Goal: Task Accomplishment & Management: Manage account settings

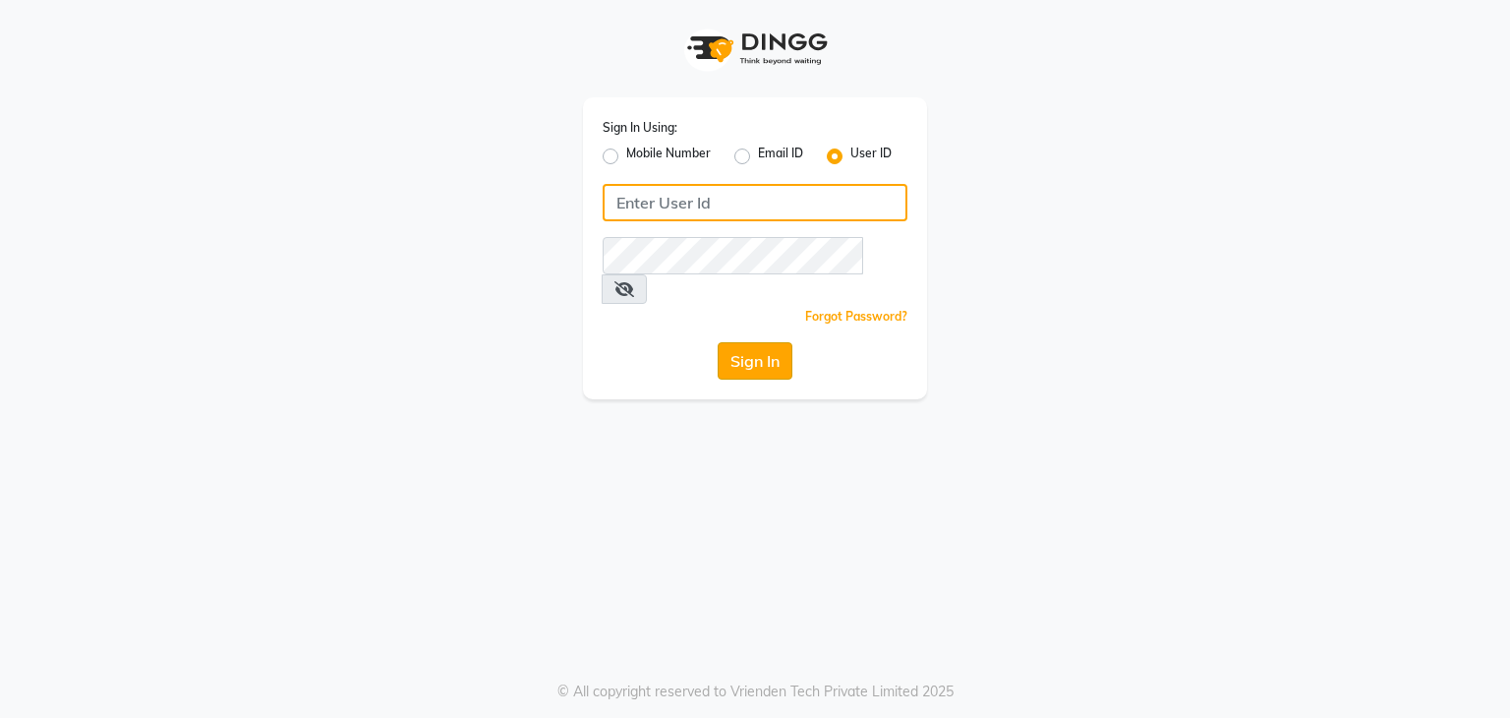
type input "debo beauty"
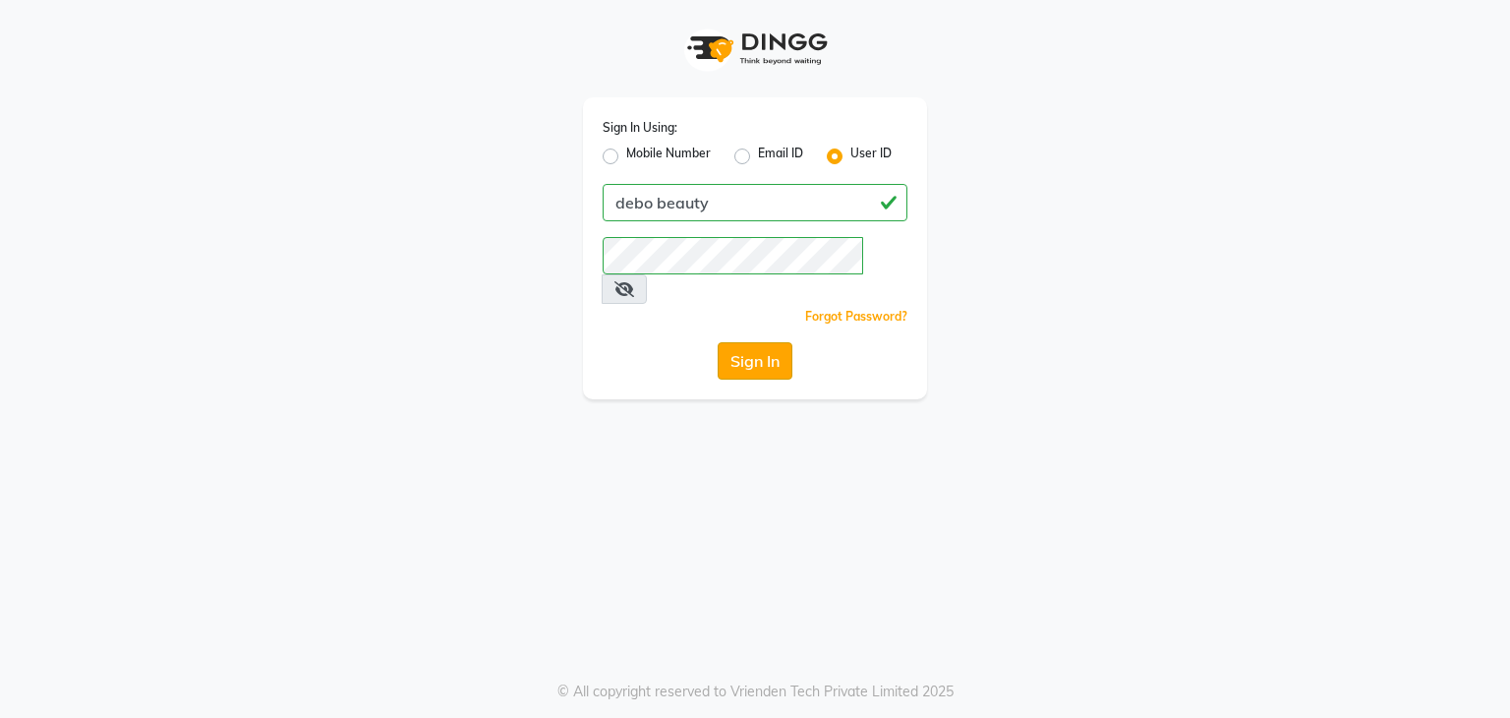
click at [762, 342] on button "Sign In" at bounding box center [755, 360] width 75 height 37
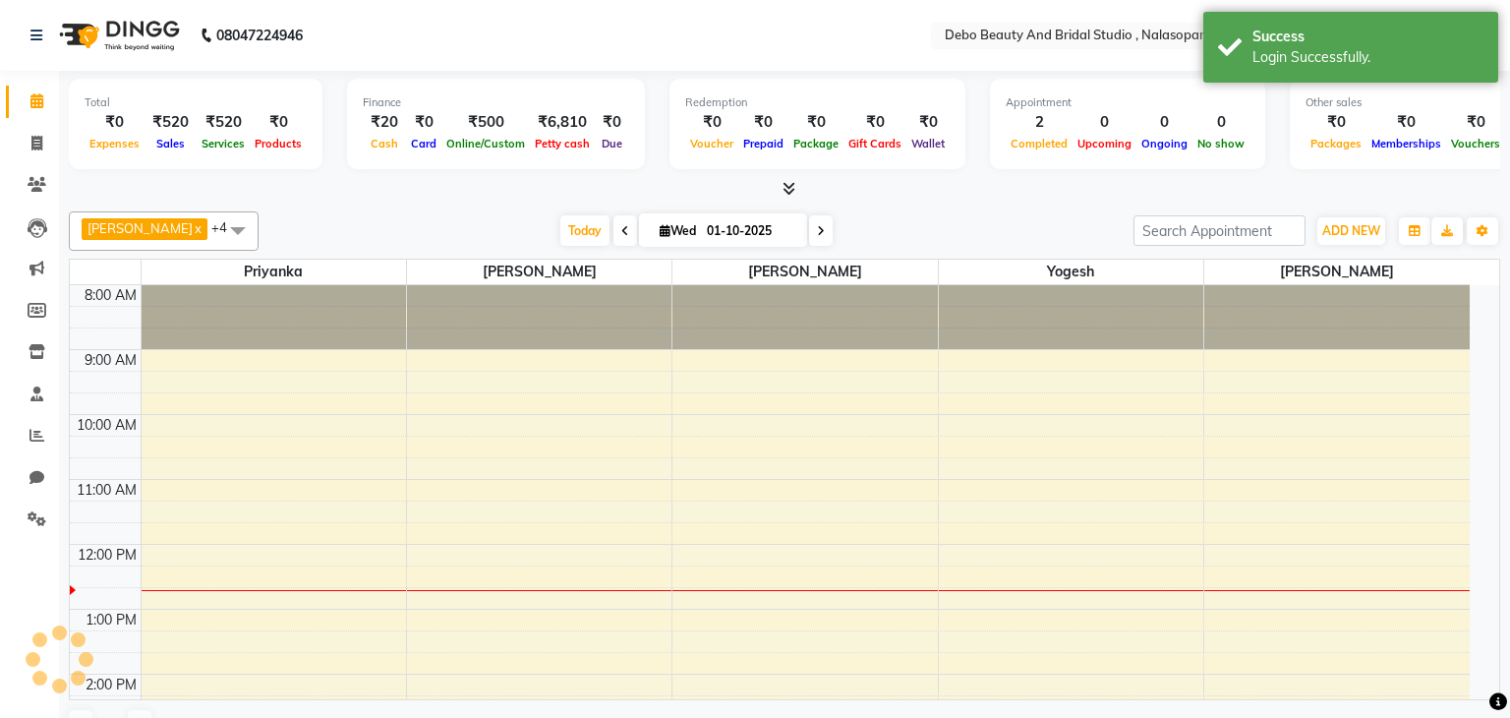
select select "en"
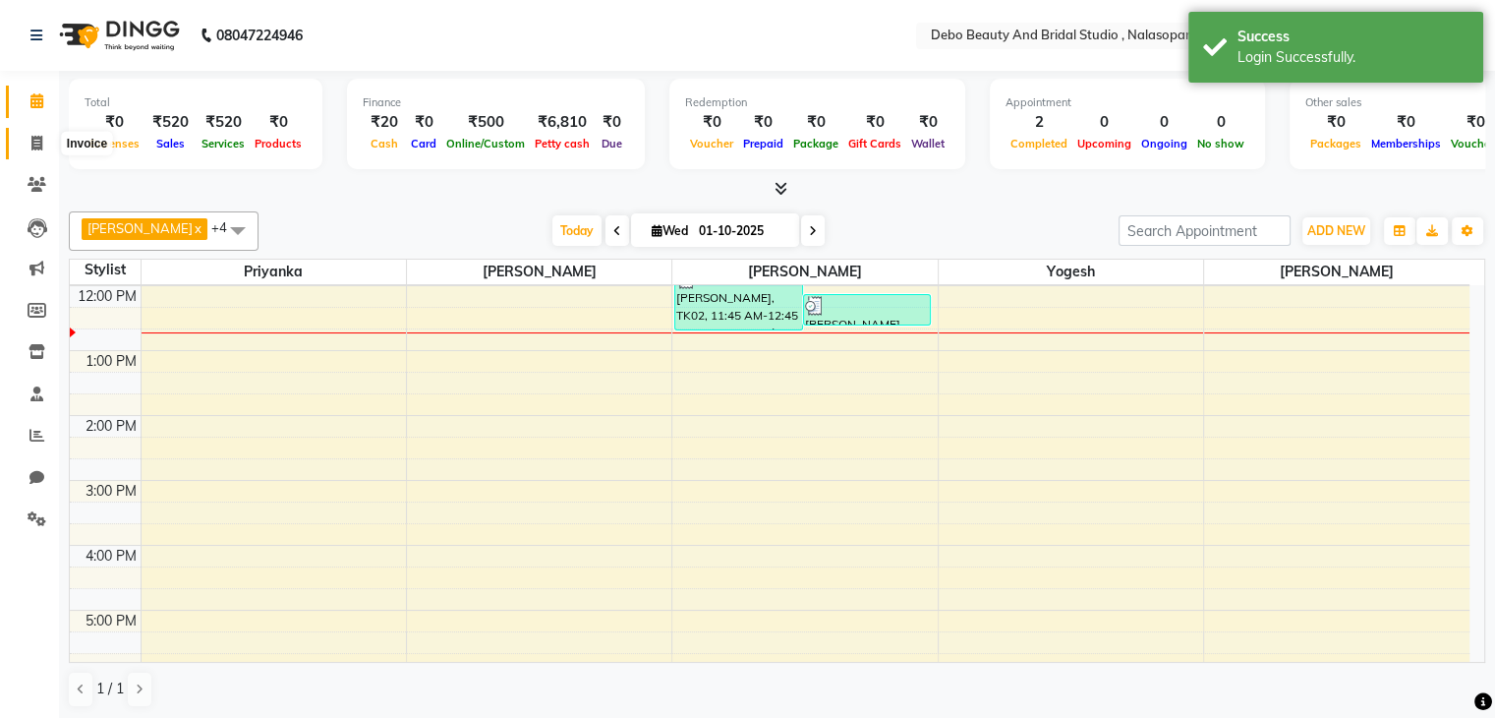
click at [40, 144] on icon at bounding box center [36, 143] width 11 height 15
select select "service"
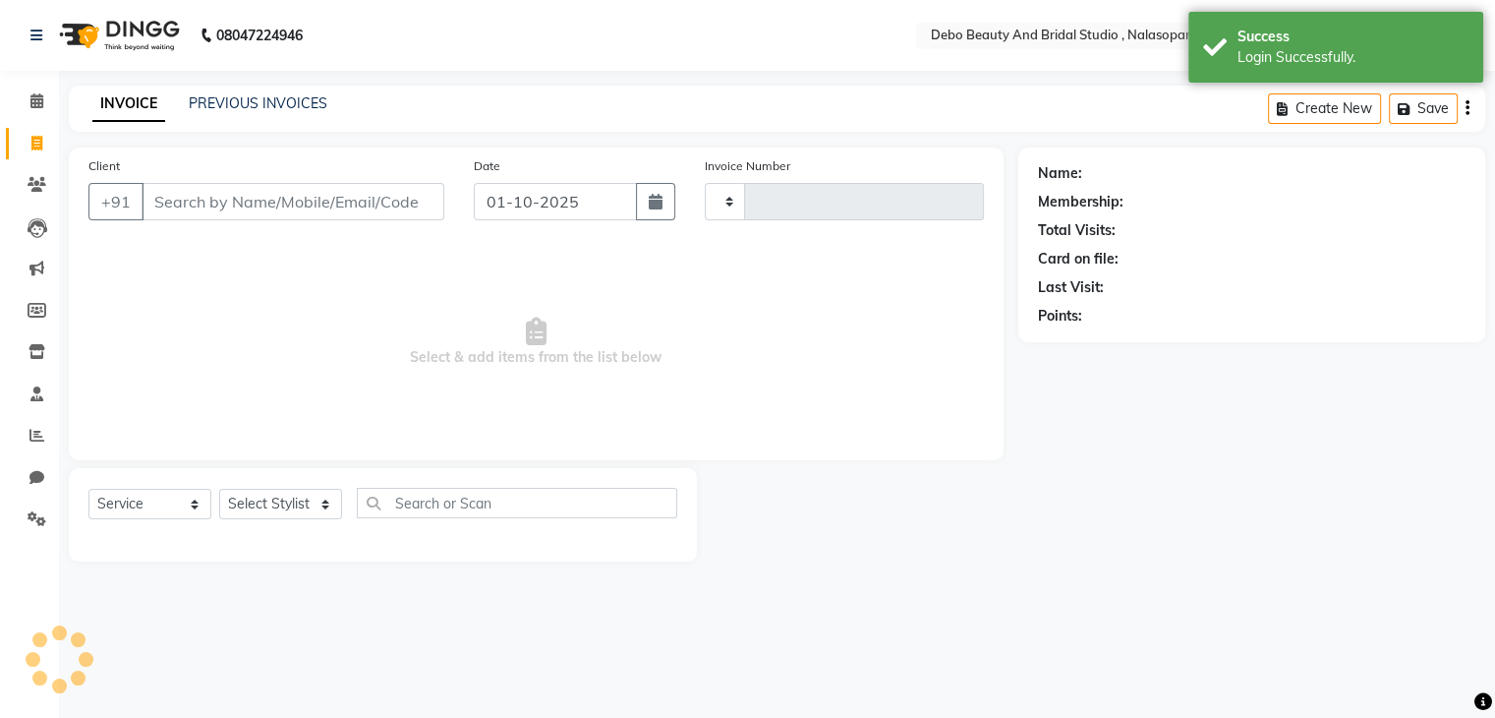
type input "0021"
select select "9026"
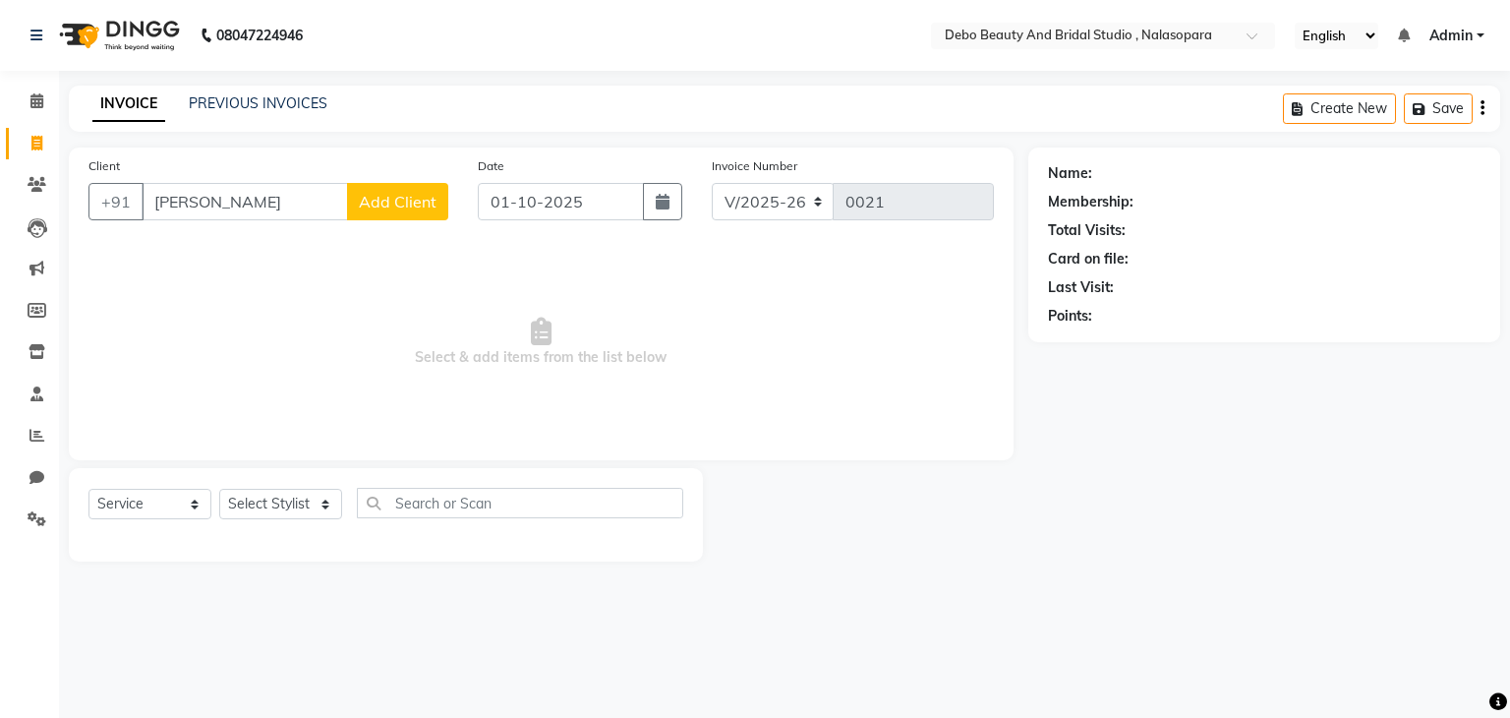
type input "[PERSON_NAME]"
click at [399, 198] on span "Add Client" at bounding box center [398, 202] width 78 height 20
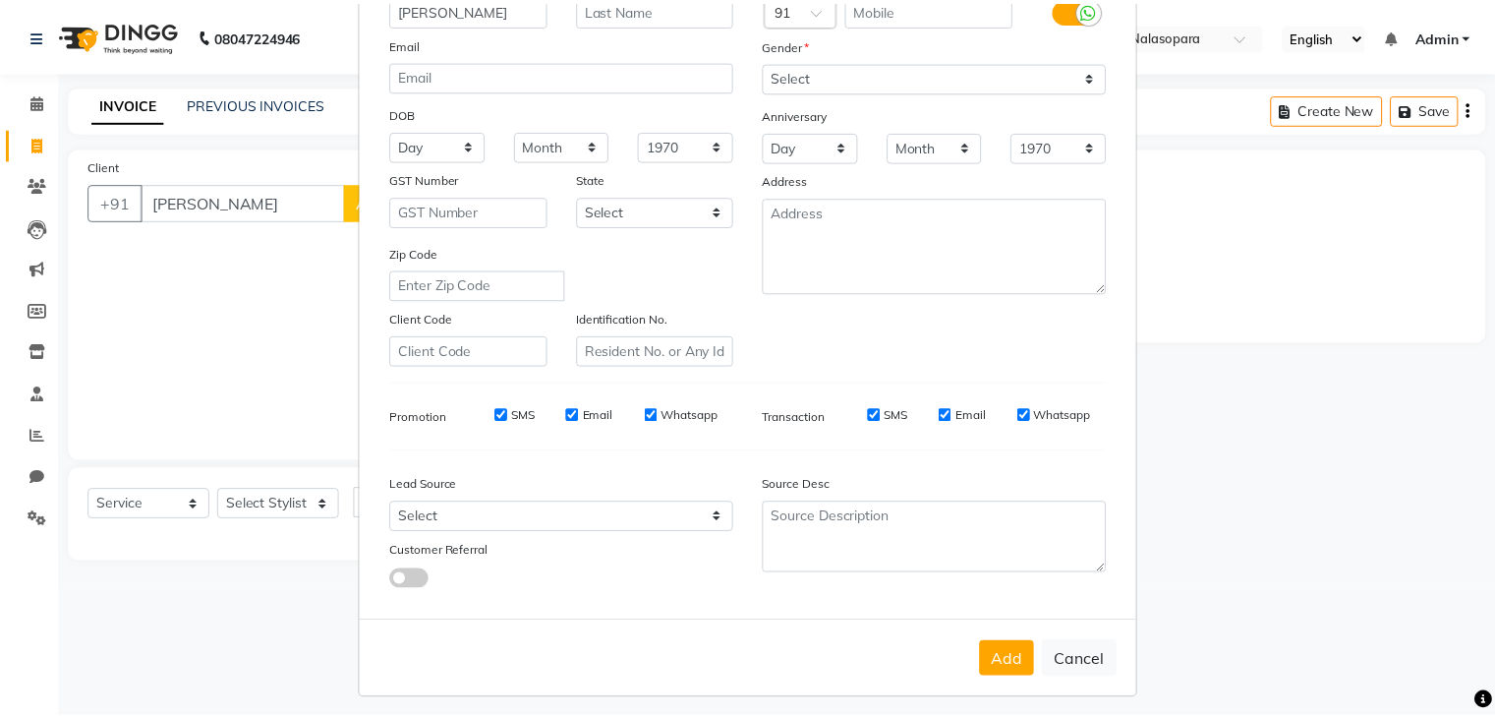
scroll to position [200, 0]
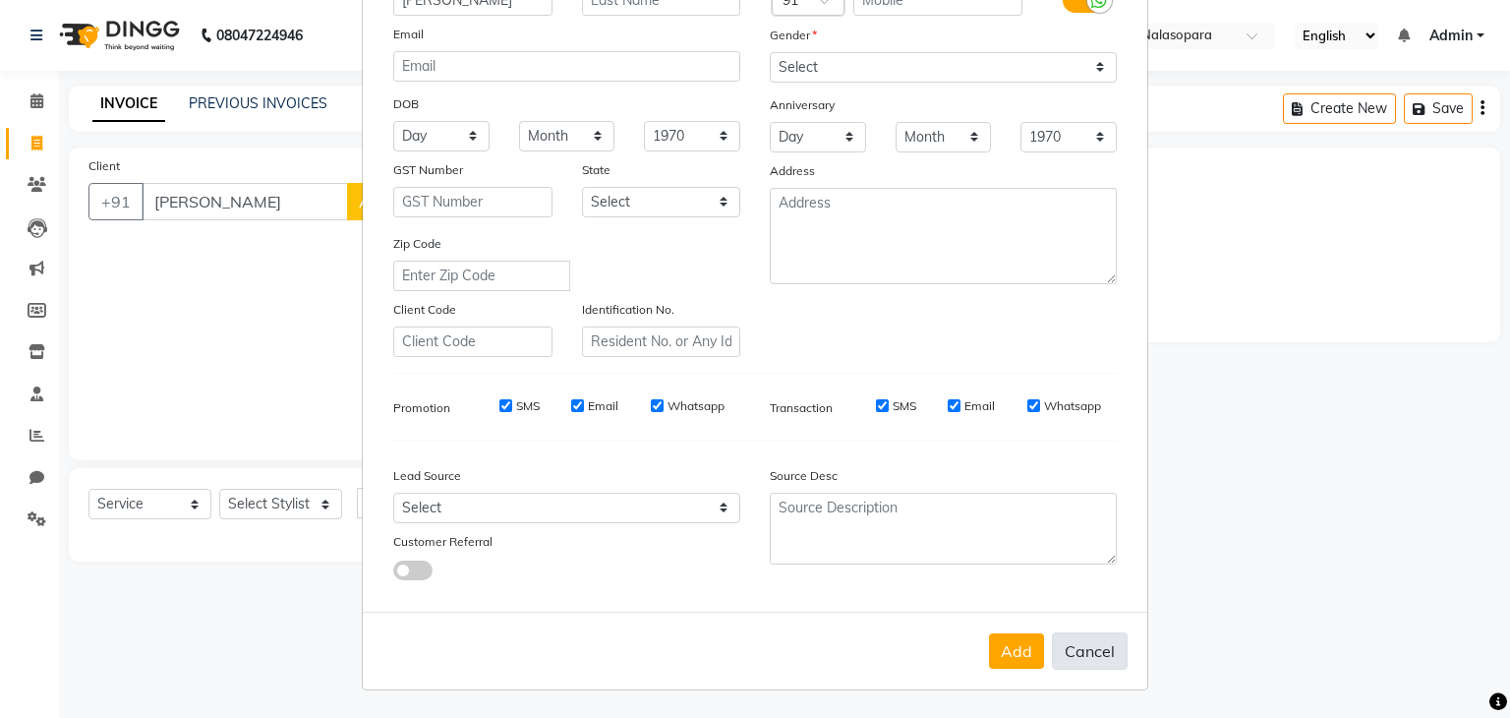
click at [1108, 644] on button "Cancel" at bounding box center [1090, 650] width 76 height 37
select select
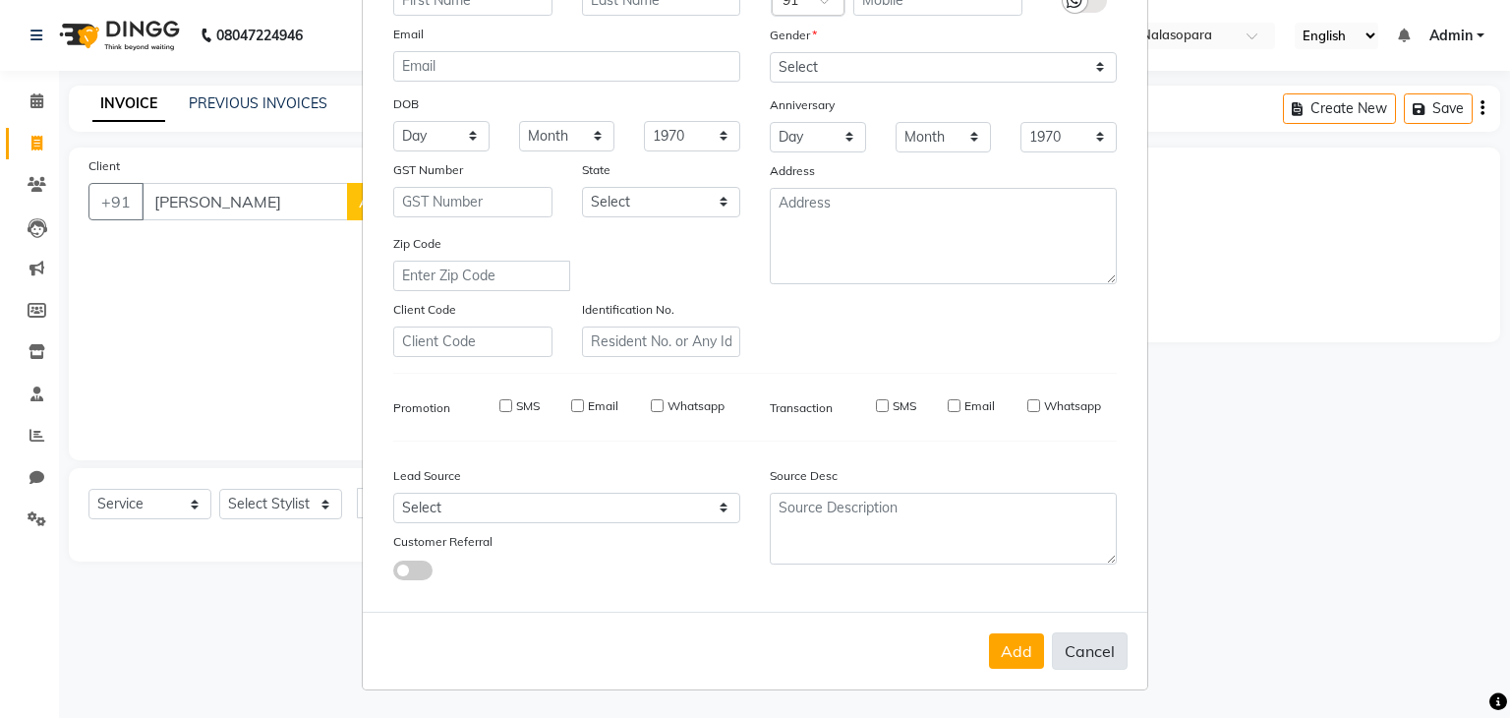
select select
checkbox input "false"
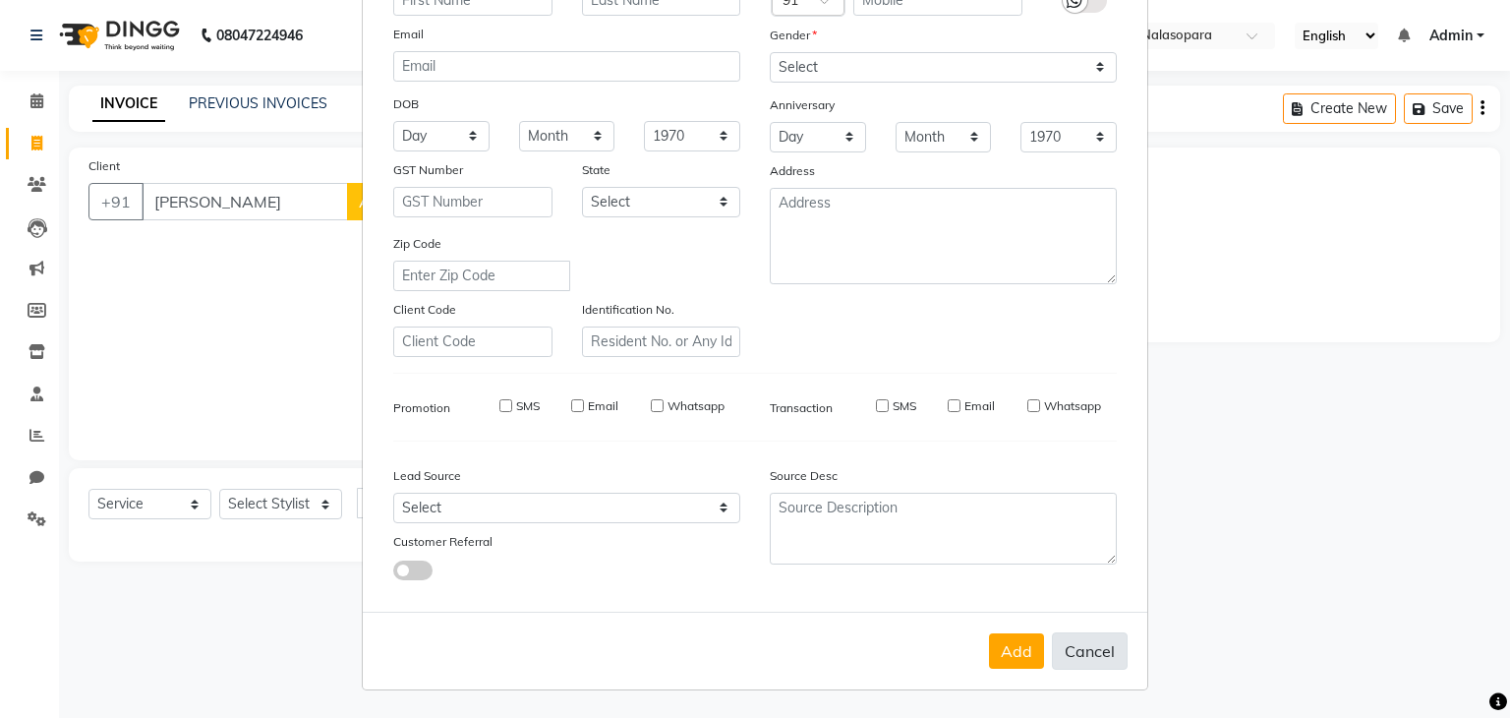
checkbox input "false"
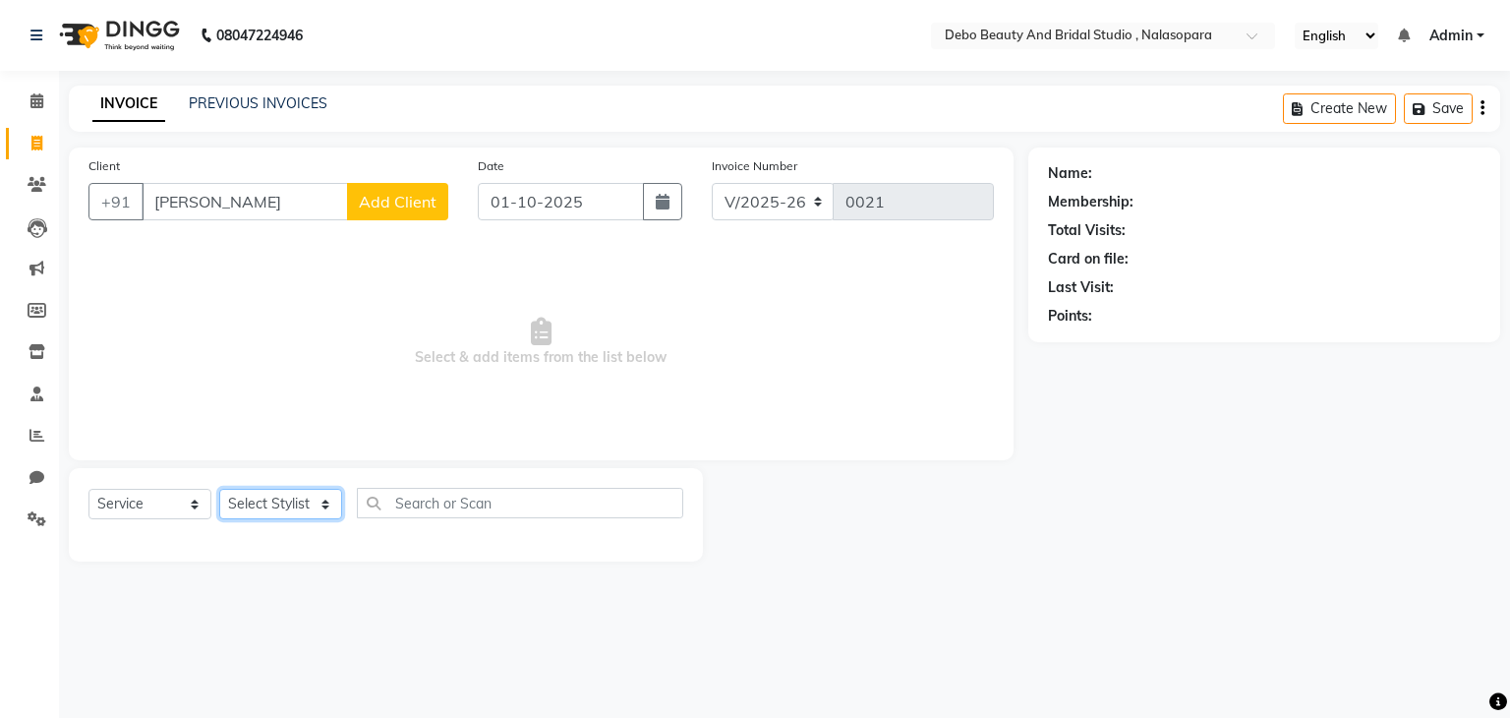
click at [318, 508] on select "Select Stylist chaitrali julie Kanchan priyanka roshni yogesh" at bounding box center [280, 504] width 123 height 30
click at [476, 509] on input "text" at bounding box center [520, 503] width 326 height 30
type input "hand wax"
click at [328, 504] on select "Select Stylist chaitrali julie Kanchan priyanka roshni yogesh" at bounding box center [280, 504] width 123 height 30
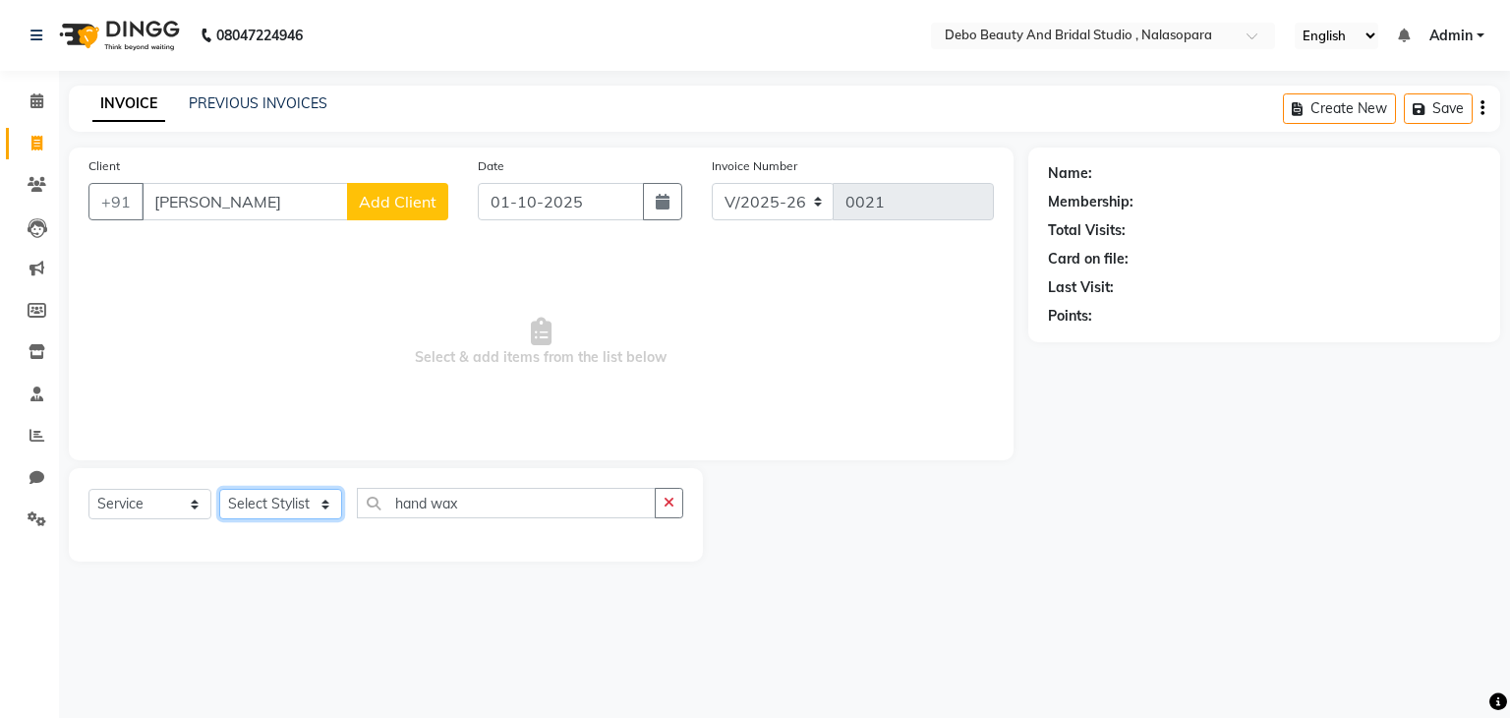
select select "92962"
click at [219, 490] on select "Select Stylist chaitrali julie Kanchan priyanka roshni yogesh" at bounding box center [280, 504] width 123 height 30
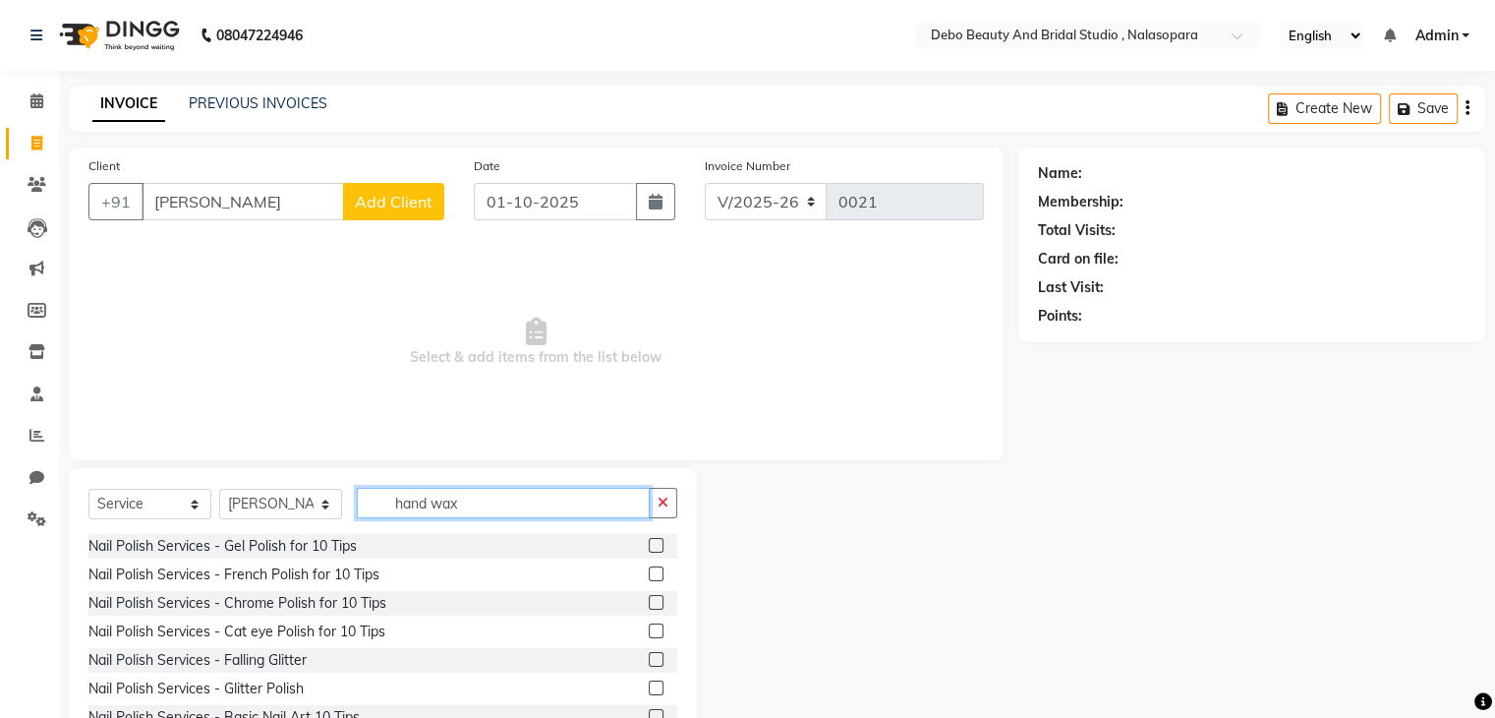
click at [539, 496] on input "hand wax" at bounding box center [503, 503] width 293 height 30
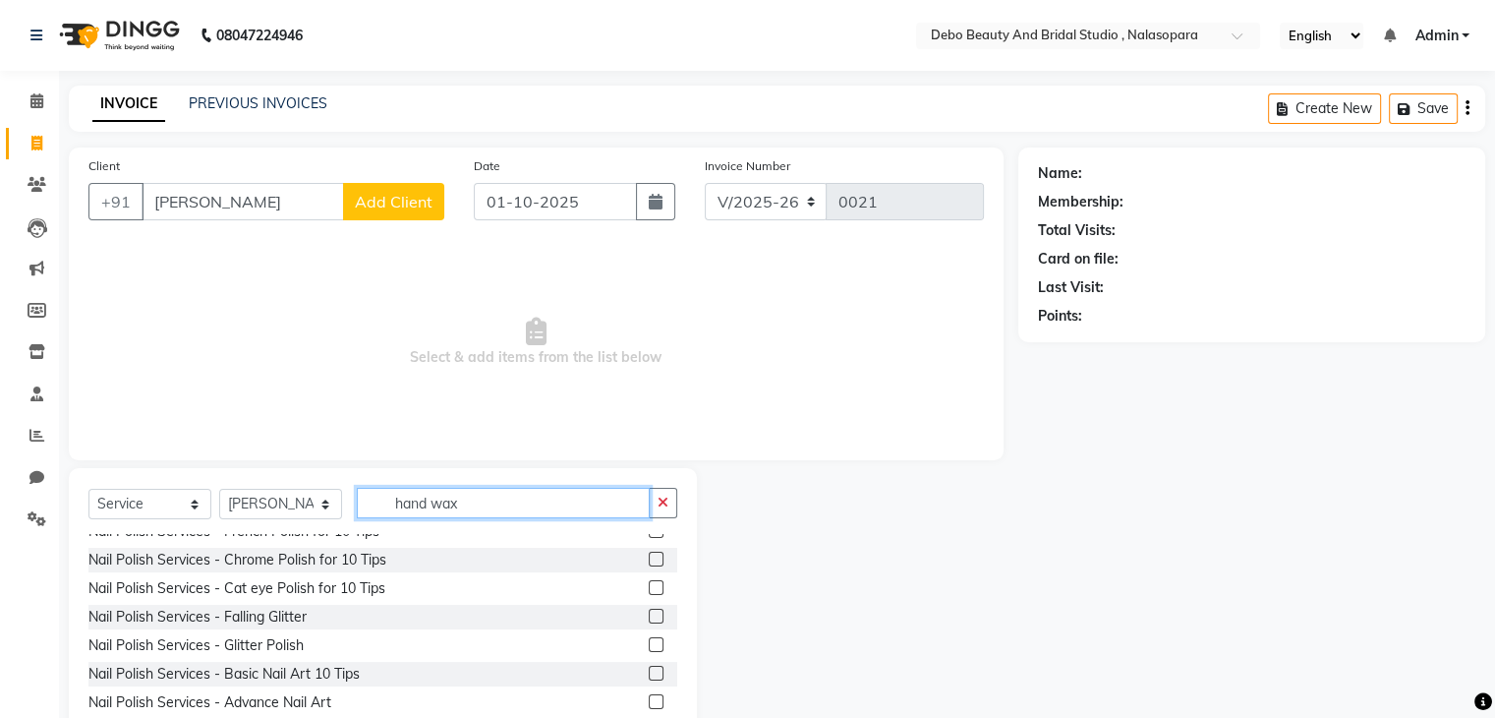
scroll to position [0, 0]
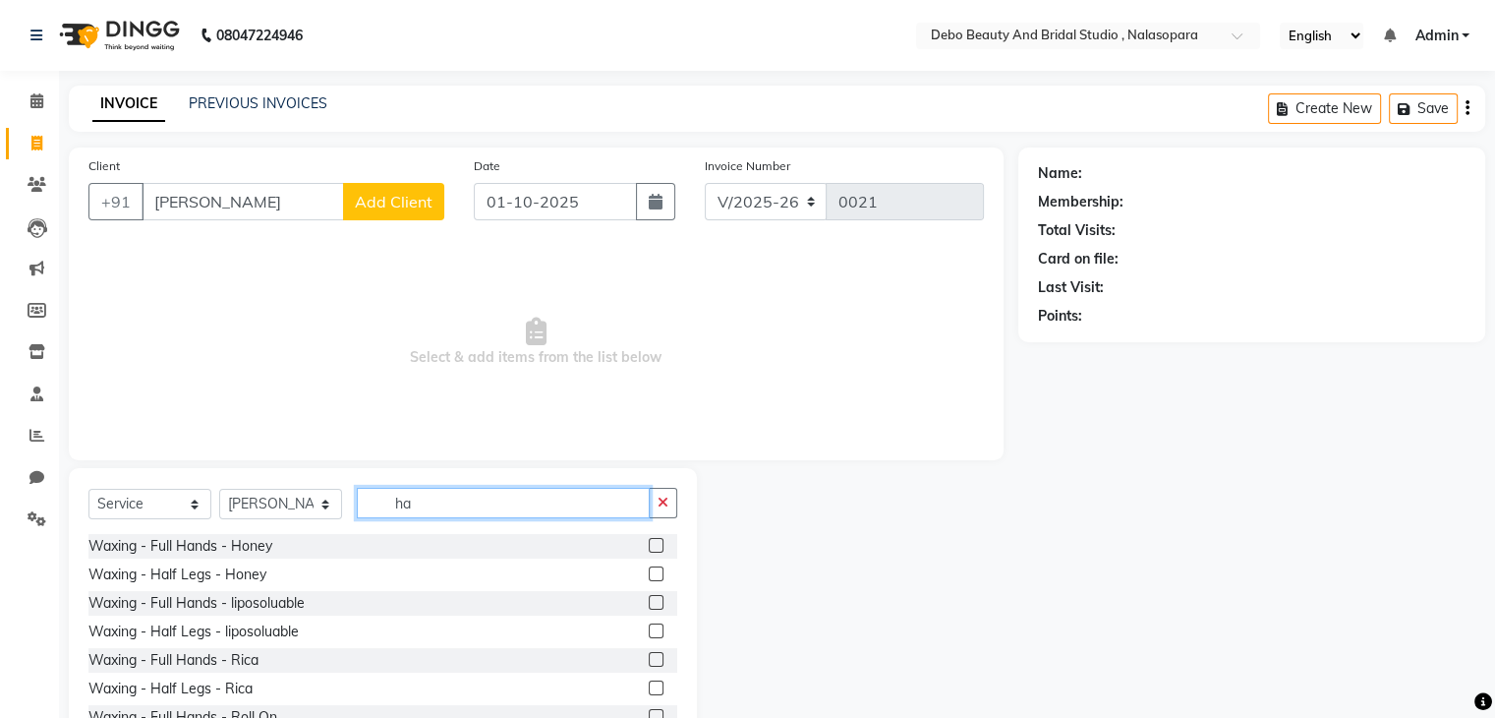
type input "ha"
click at [649, 603] on label at bounding box center [656, 602] width 15 height 15
click at [649, 603] on input "checkbox" at bounding box center [655, 603] width 13 height 13
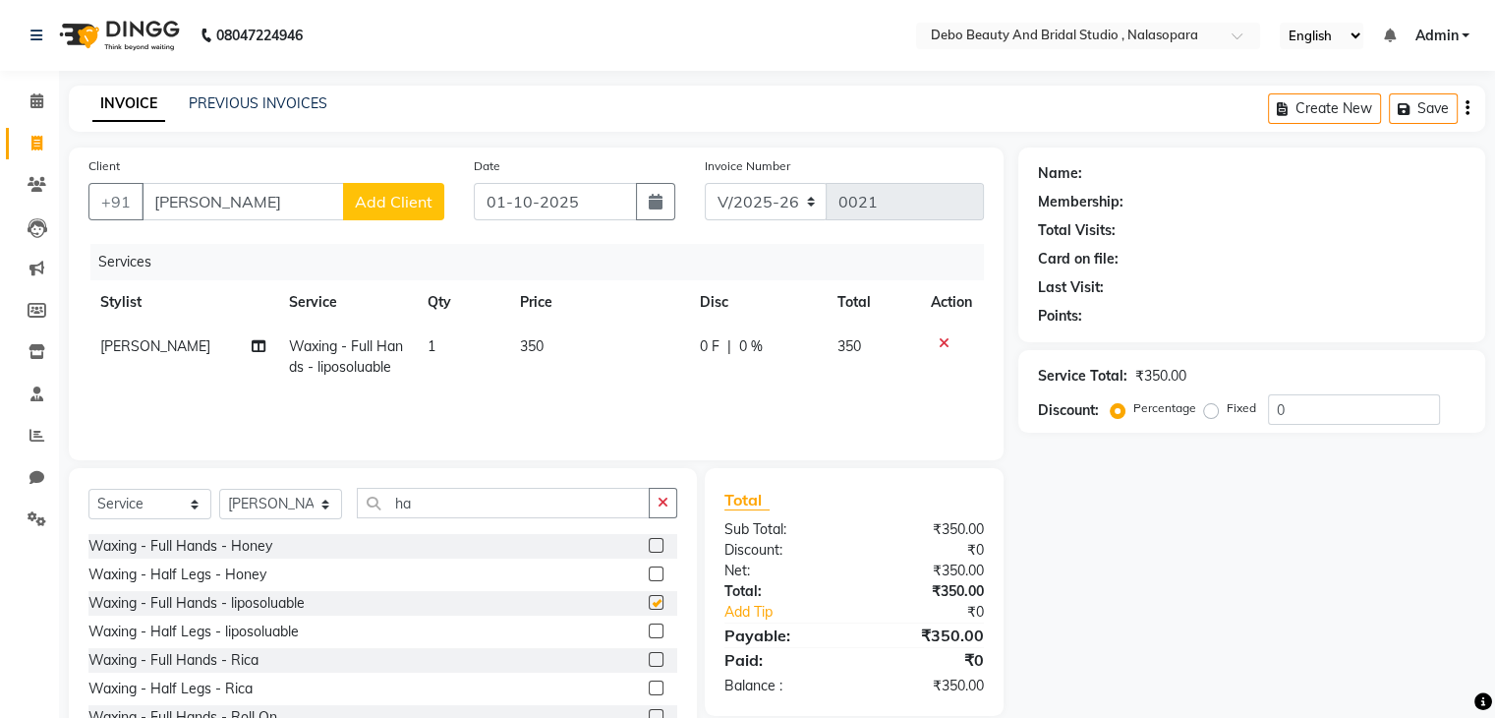
checkbox input "false"
click at [480, 500] on input "ha" at bounding box center [503, 503] width 293 height 30
type input "h"
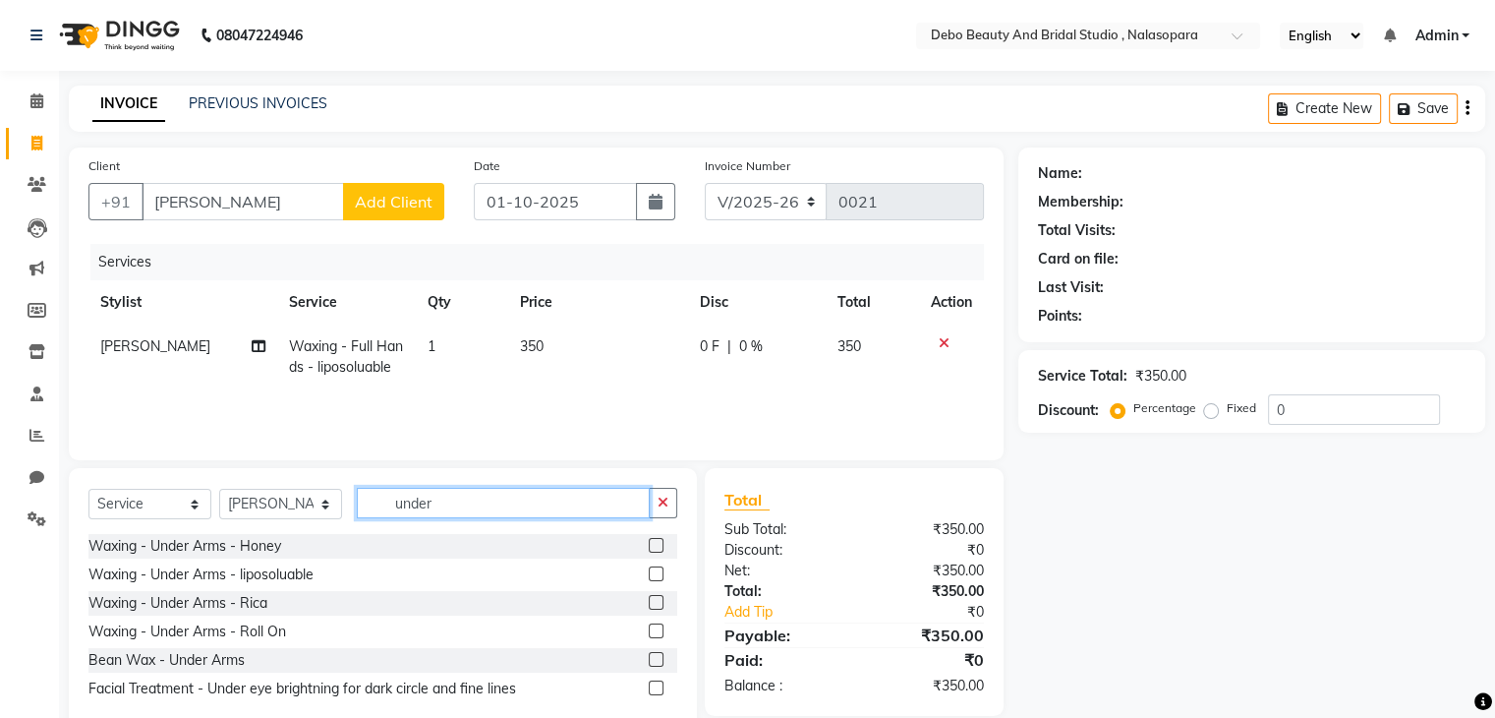
type input "under"
click at [651, 571] on label at bounding box center [656, 573] width 15 height 15
click at [651, 571] on input "checkbox" at bounding box center [655, 574] width 13 height 13
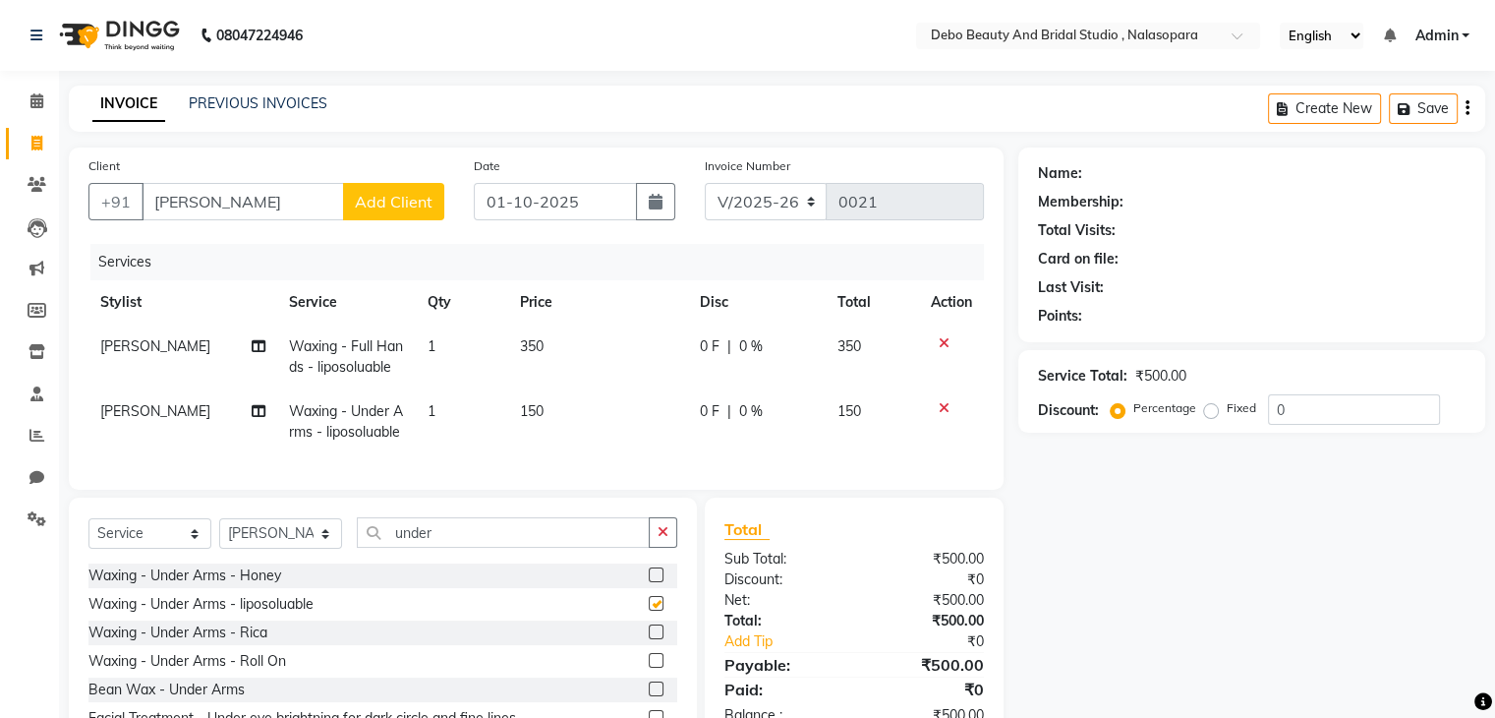
checkbox input "false"
click at [743, 651] on link "Add Tip" at bounding box center [794, 641] width 168 height 21
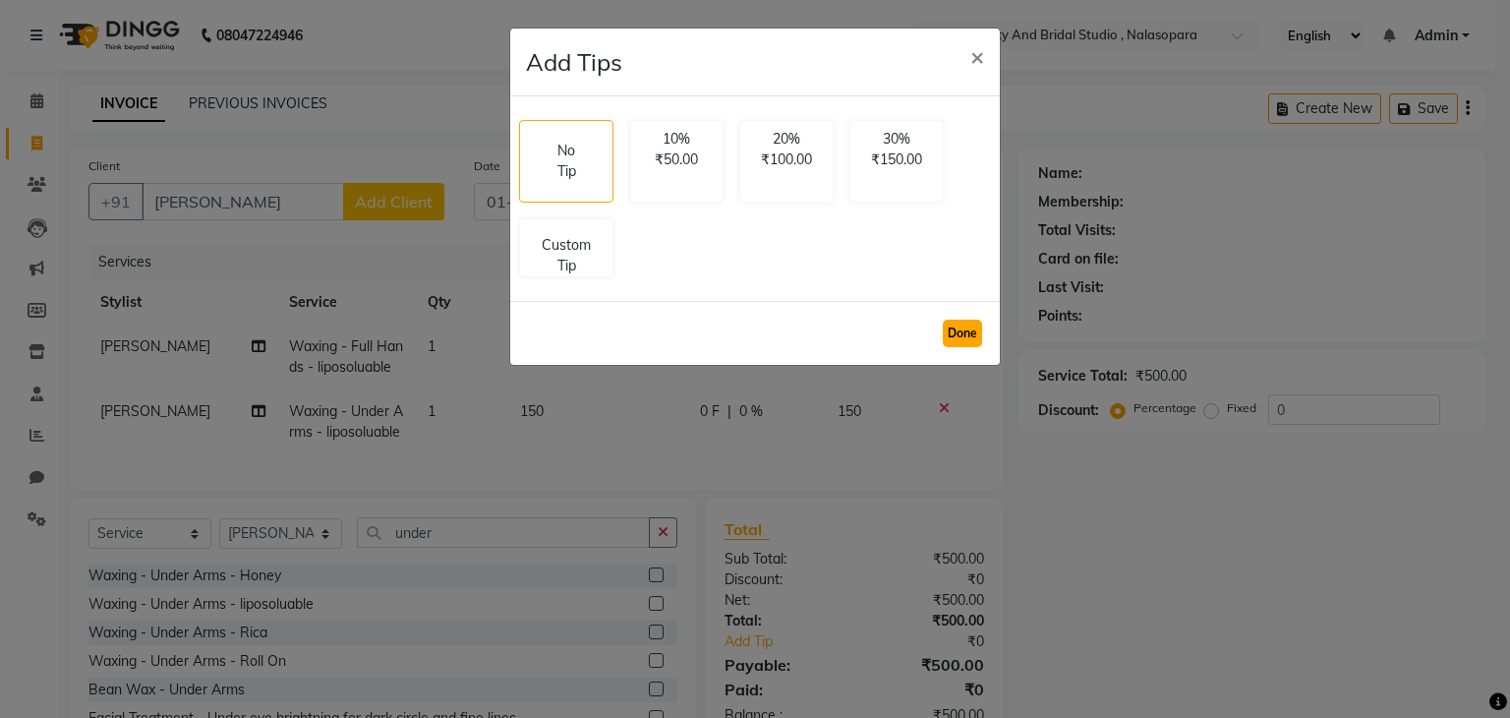
click at [969, 331] on button "Done" at bounding box center [962, 333] width 39 height 28
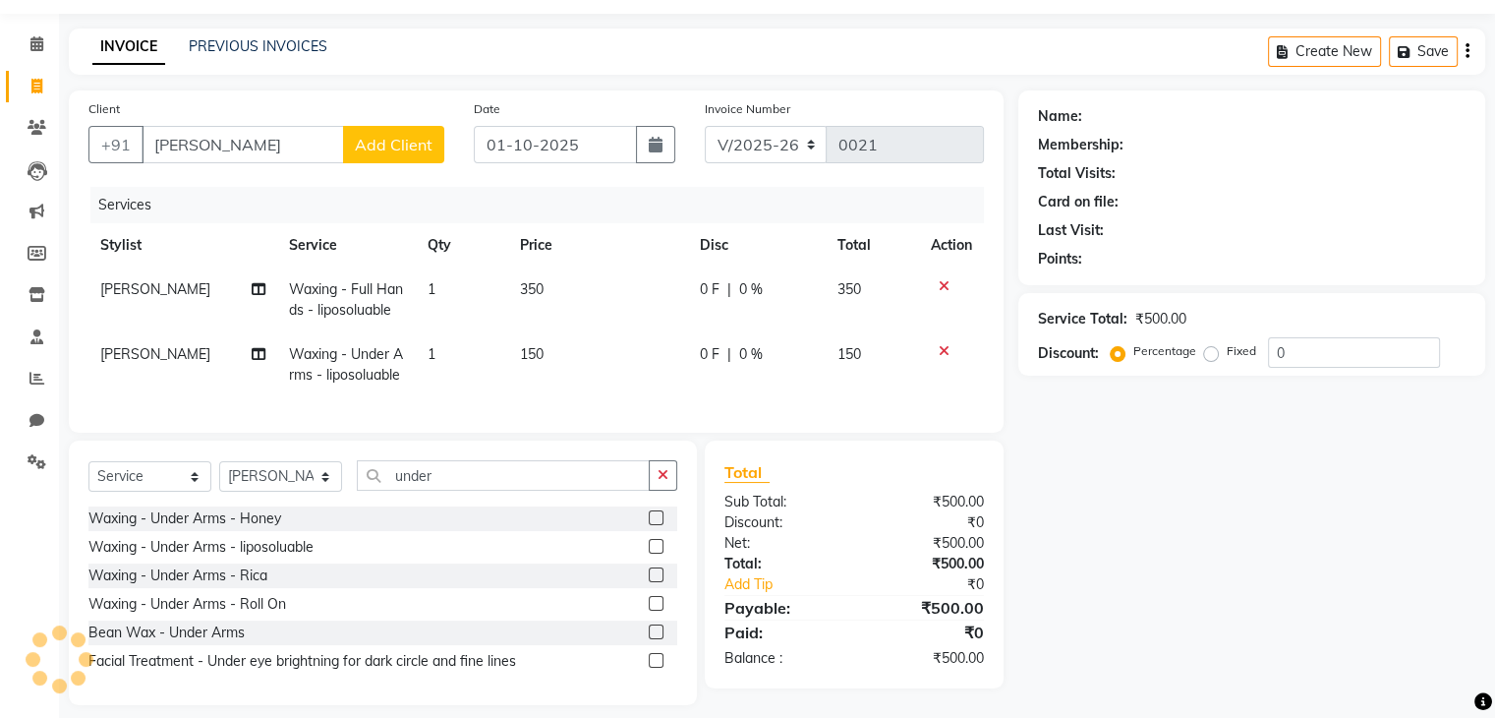
scroll to position [89, 0]
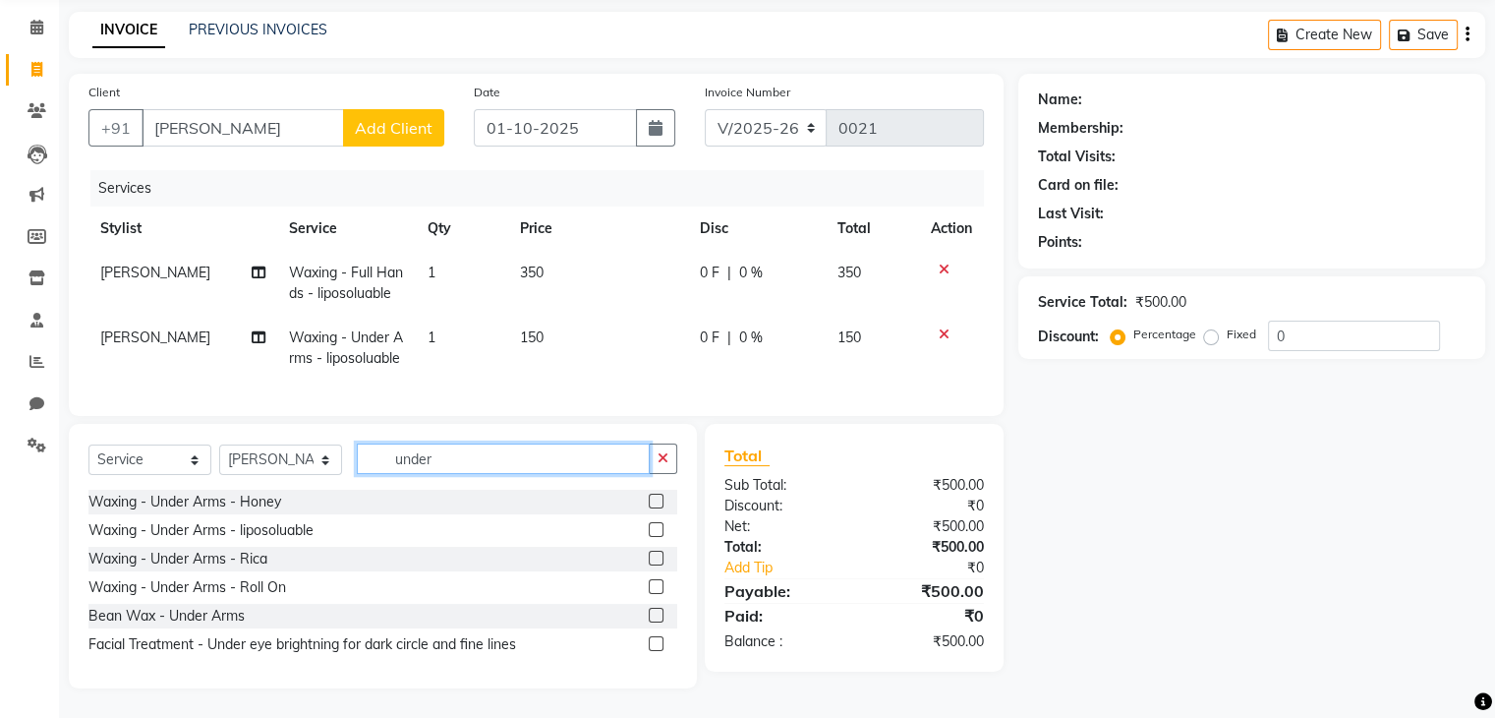
click at [555, 456] on input "under" at bounding box center [503, 458] width 293 height 30
click at [267, 21] on link "PREVIOUS INVOICES" at bounding box center [258, 30] width 139 height 18
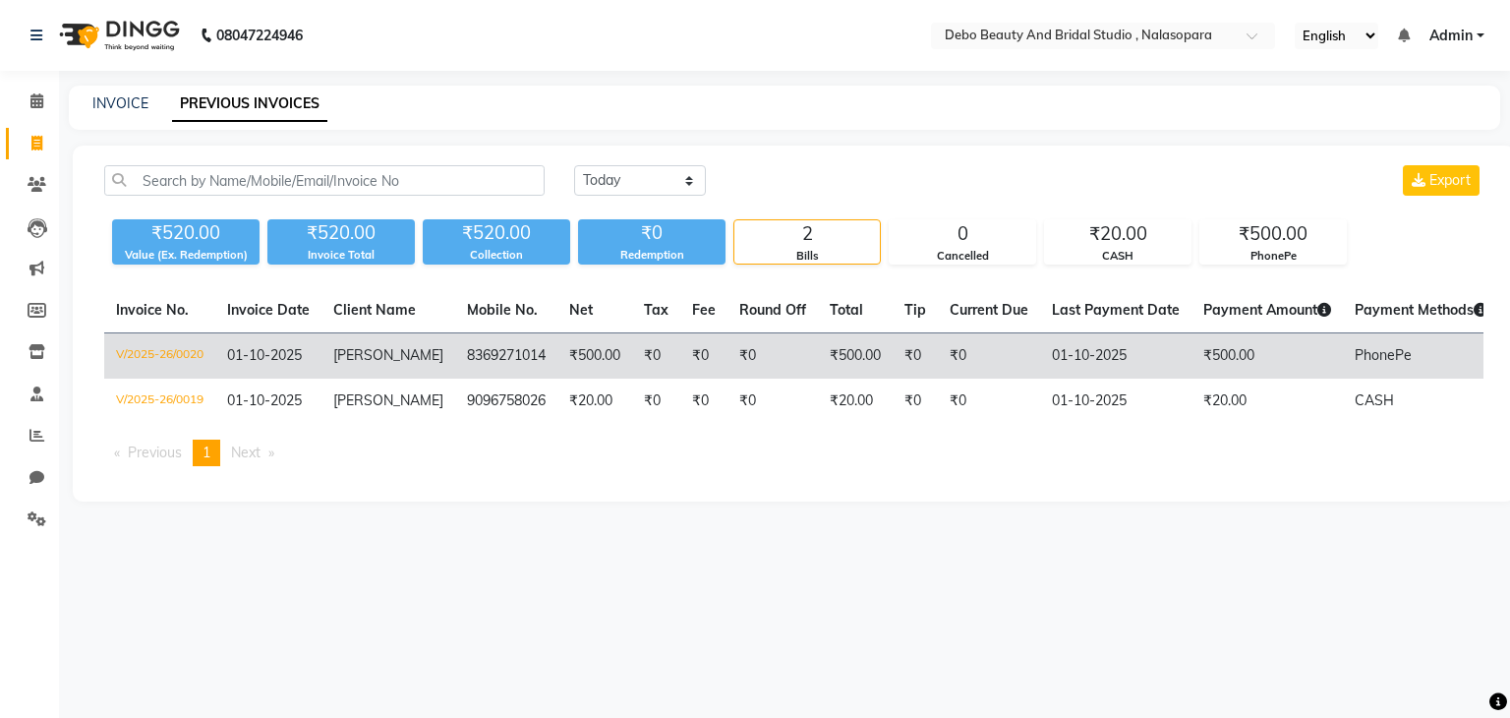
click at [374, 347] on span "[PERSON_NAME]" at bounding box center [388, 355] width 110 height 18
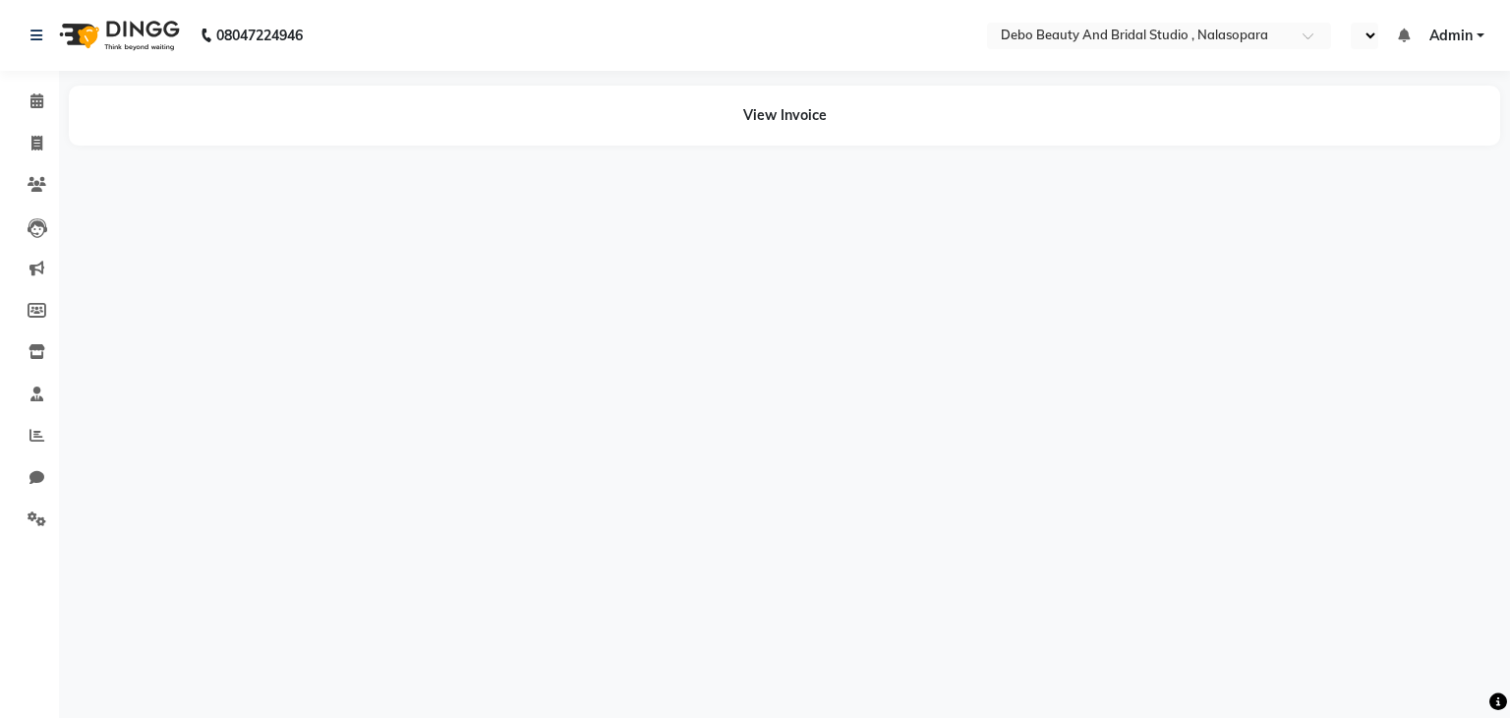
select select "en"
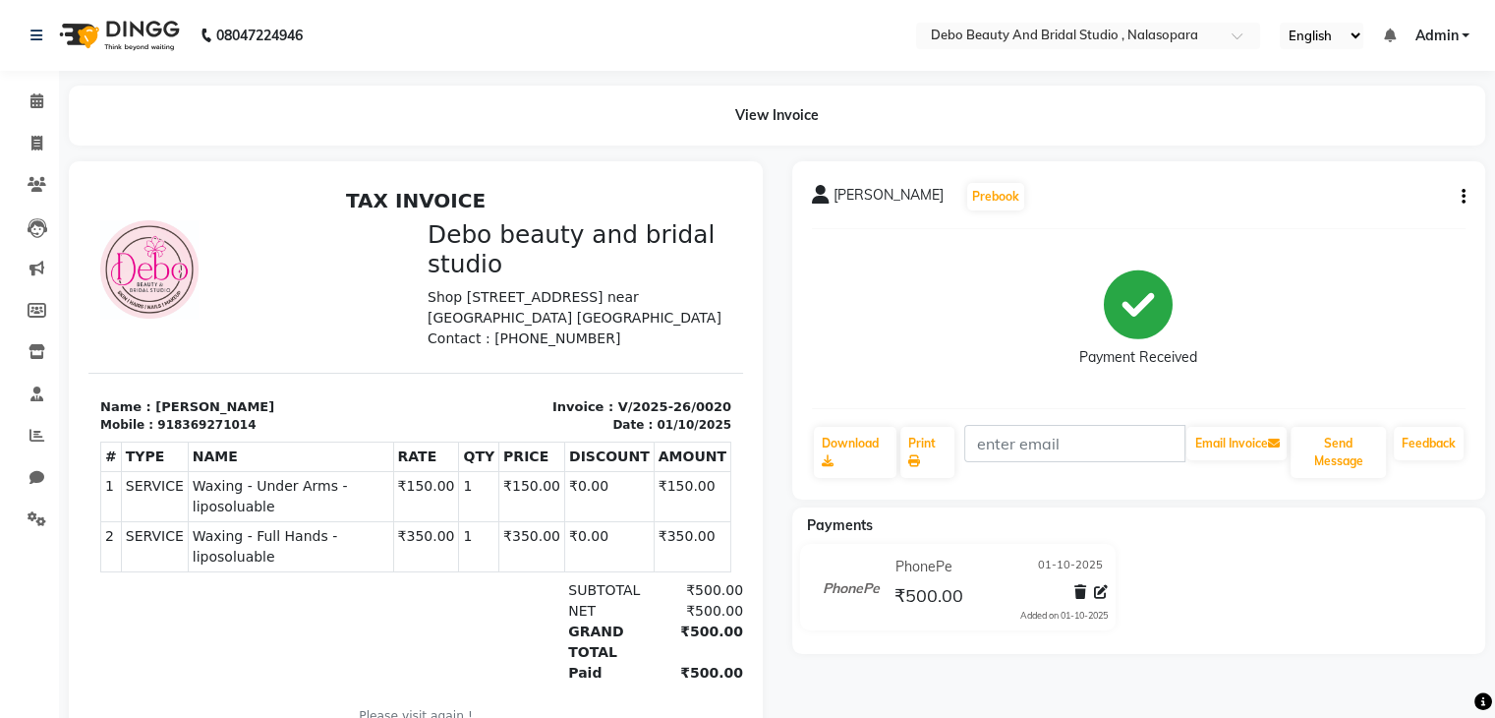
click at [1463, 209] on div "[PERSON_NAME] Prebook" at bounding box center [1139, 196] width 655 height 31
click at [1467, 197] on div "[PERSON_NAME] Prebook Payment Received Download Print Email Invoice Send Messag…" at bounding box center [1139, 330] width 694 height 338
click at [1469, 196] on div "[PERSON_NAME] Prebook Payment Received Download Print Email Invoice Send Messag…" at bounding box center [1139, 330] width 694 height 338
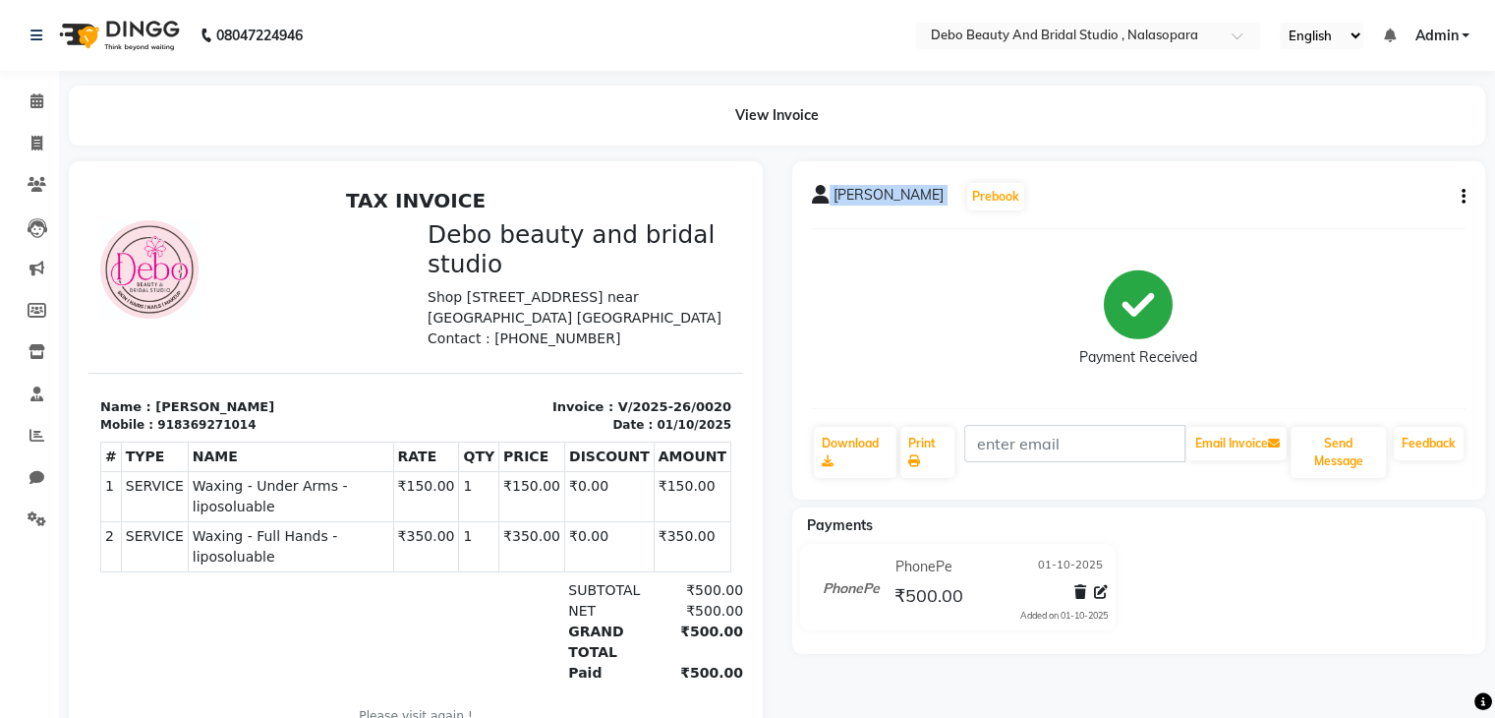
click at [1469, 196] on div "[PERSON_NAME] Prebook Payment Received Download Print Email Invoice Send Messag…" at bounding box center [1139, 330] width 694 height 338
click at [1463, 197] on icon "button" at bounding box center [1464, 197] width 4 height 1
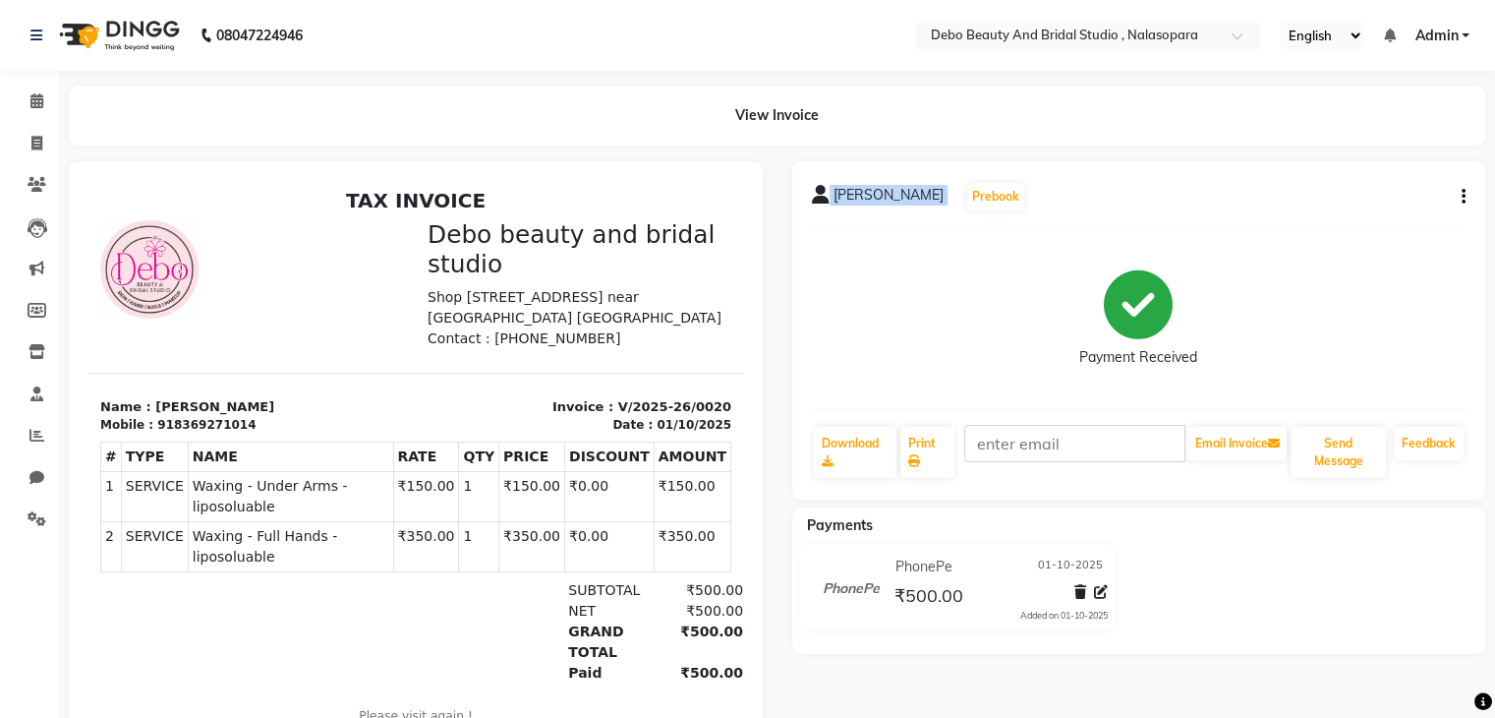
click at [1463, 197] on icon "button" at bounding box center [1464, 197] width 4 height 1
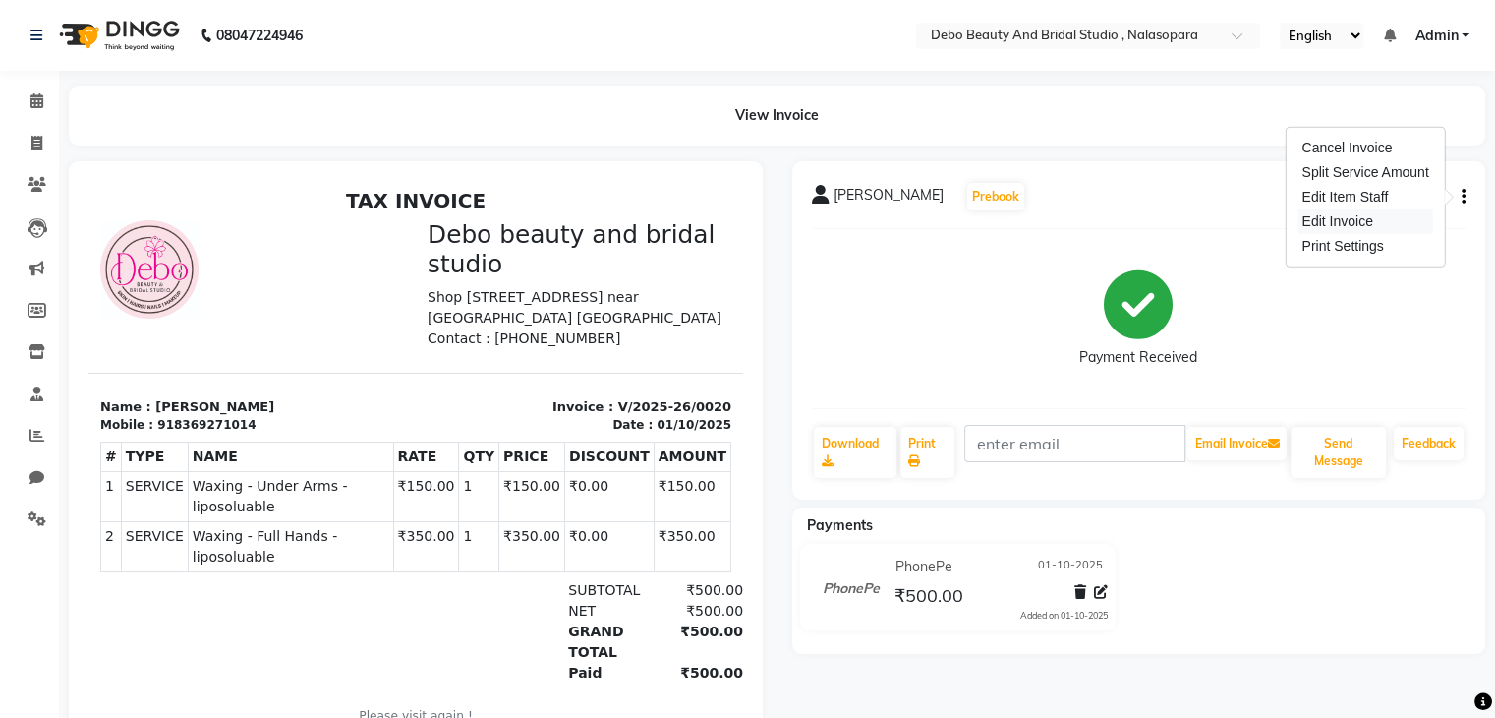
click at [1408, 224] on div "Edit Invoice" at bounding box center [1365, 221] width 135 height 25
select select "service"
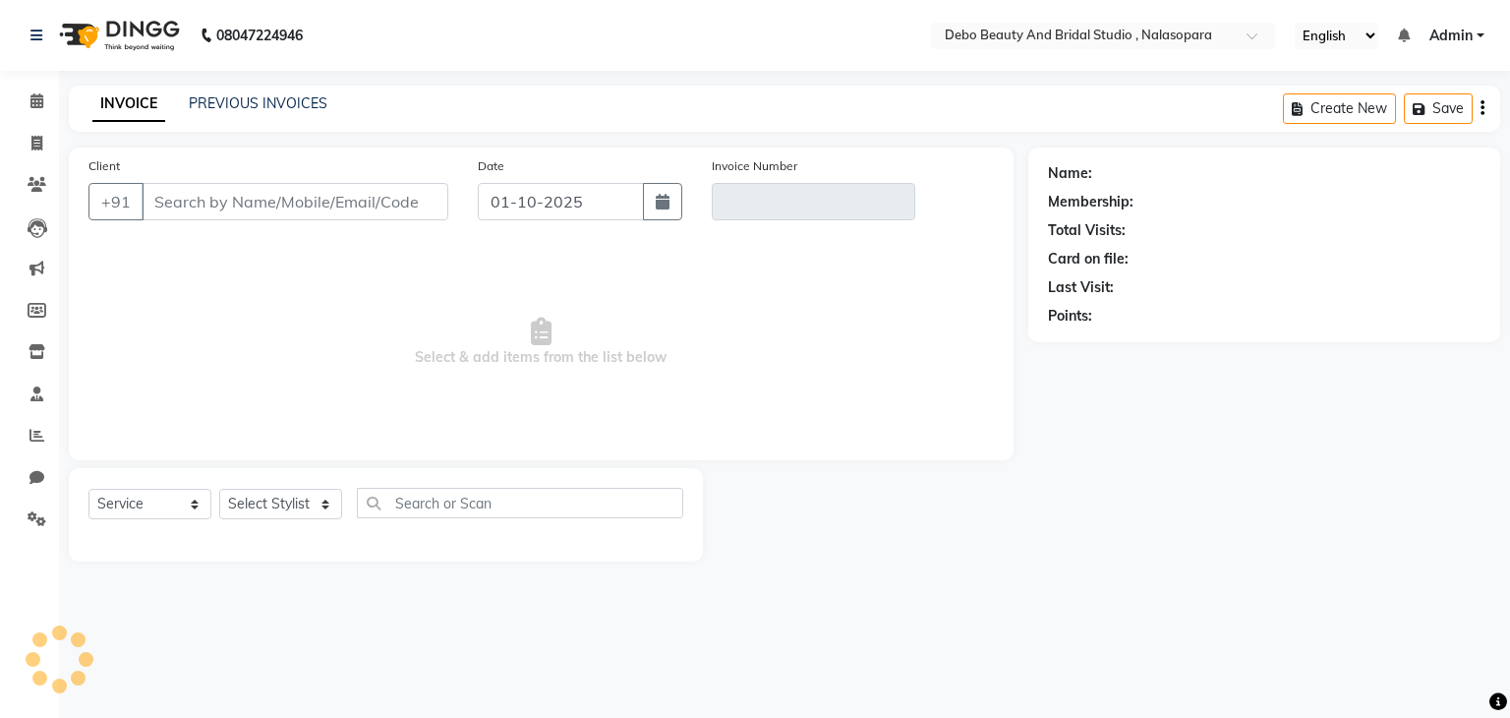
type input "8369271014"
type input "V/2025-26/0020"
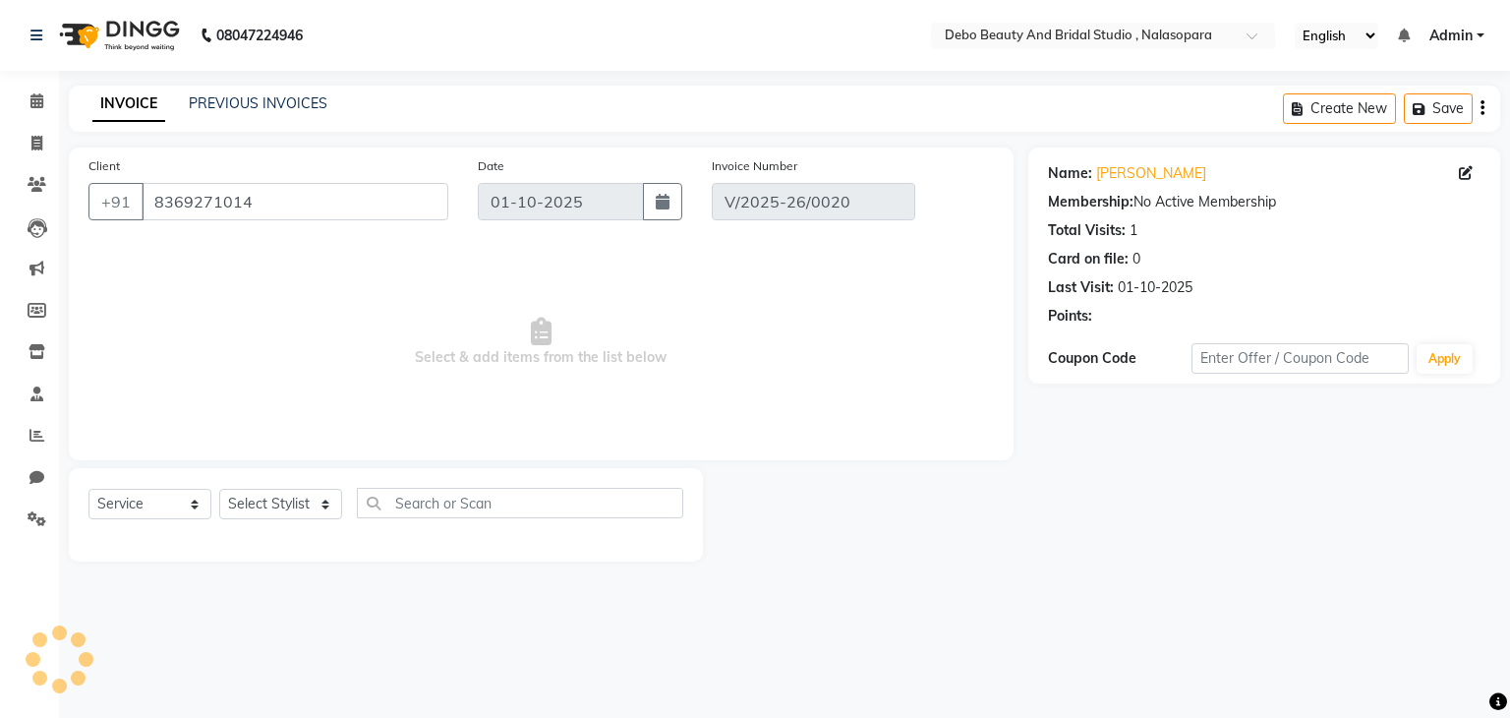
select select "select"
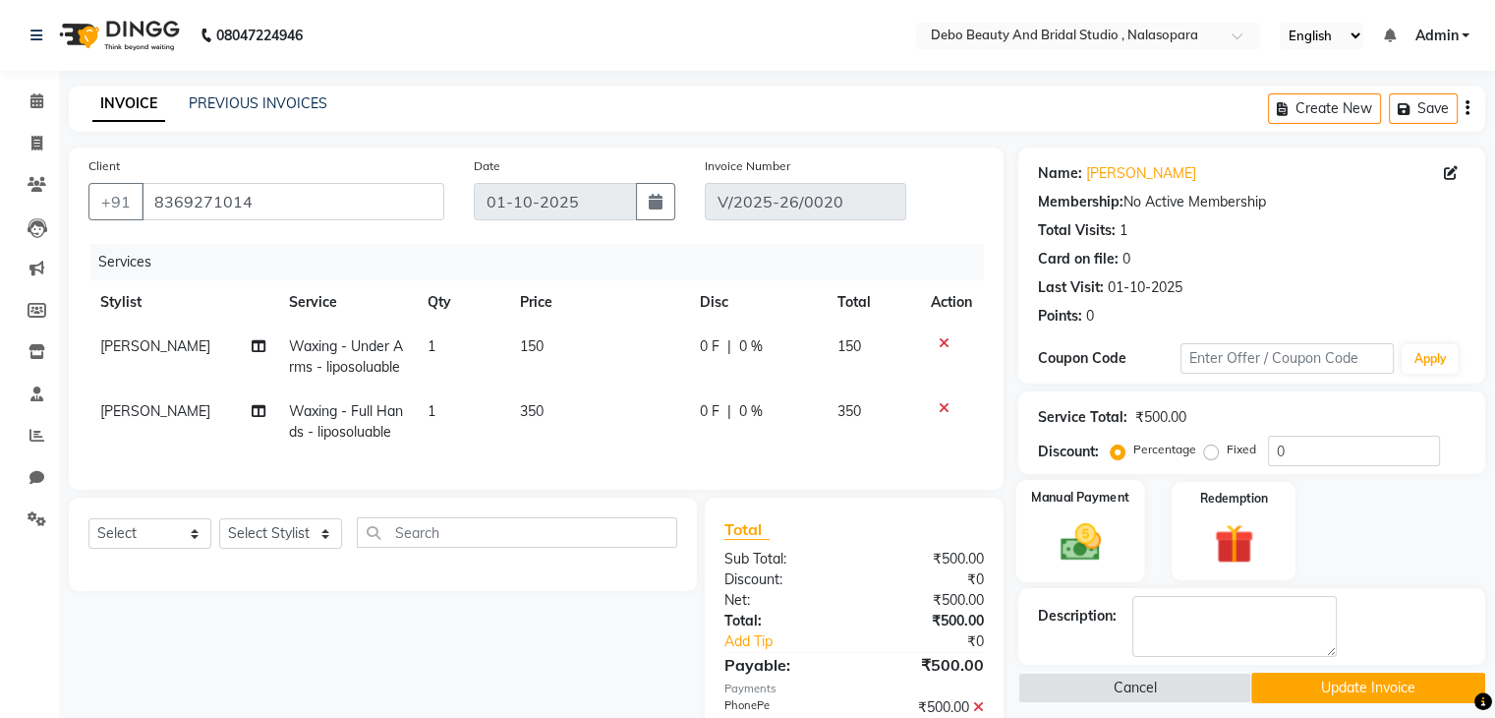
click at [1069, 528] on img at bounding box center [1080, 542] width 66 height 47
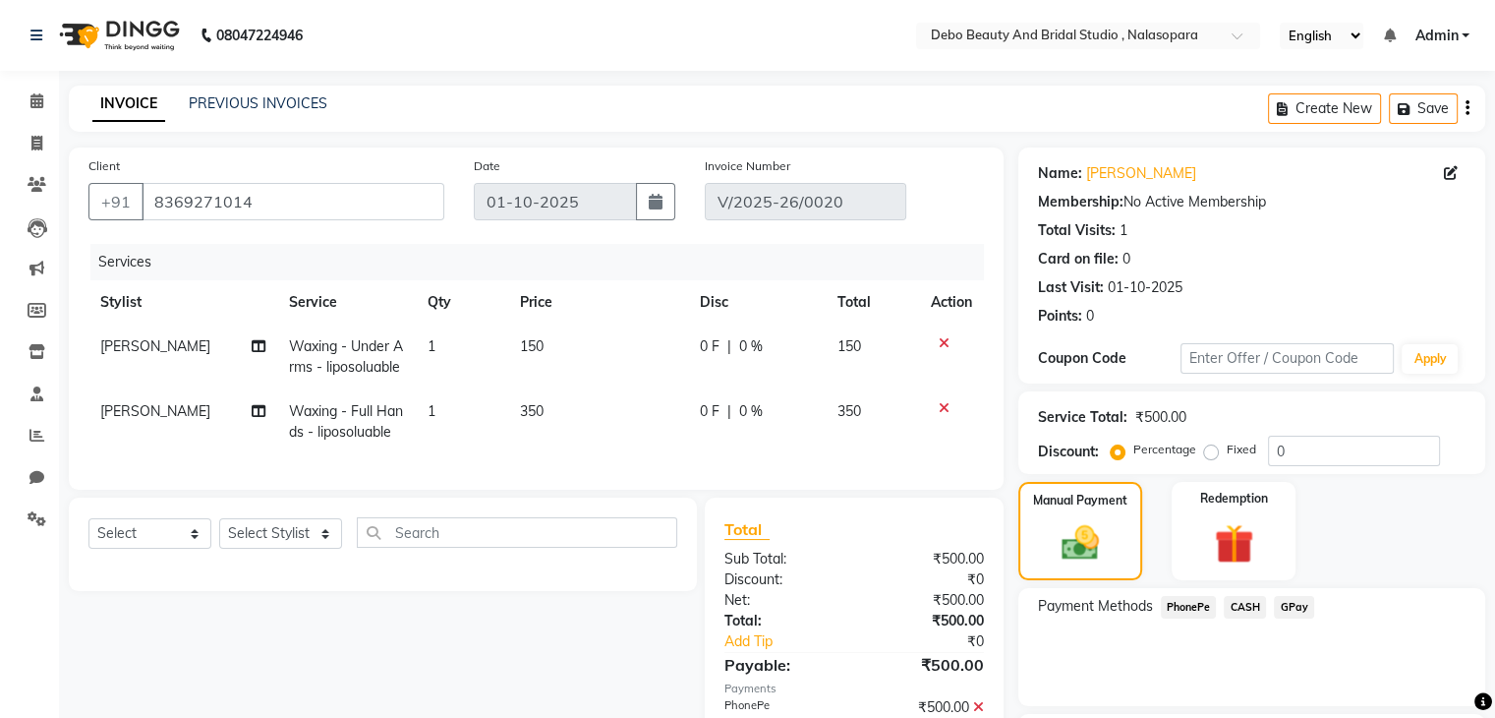
click at [1195, 604] on span "PhonePe" at bounding box center [1189, 607] width 56 height 23
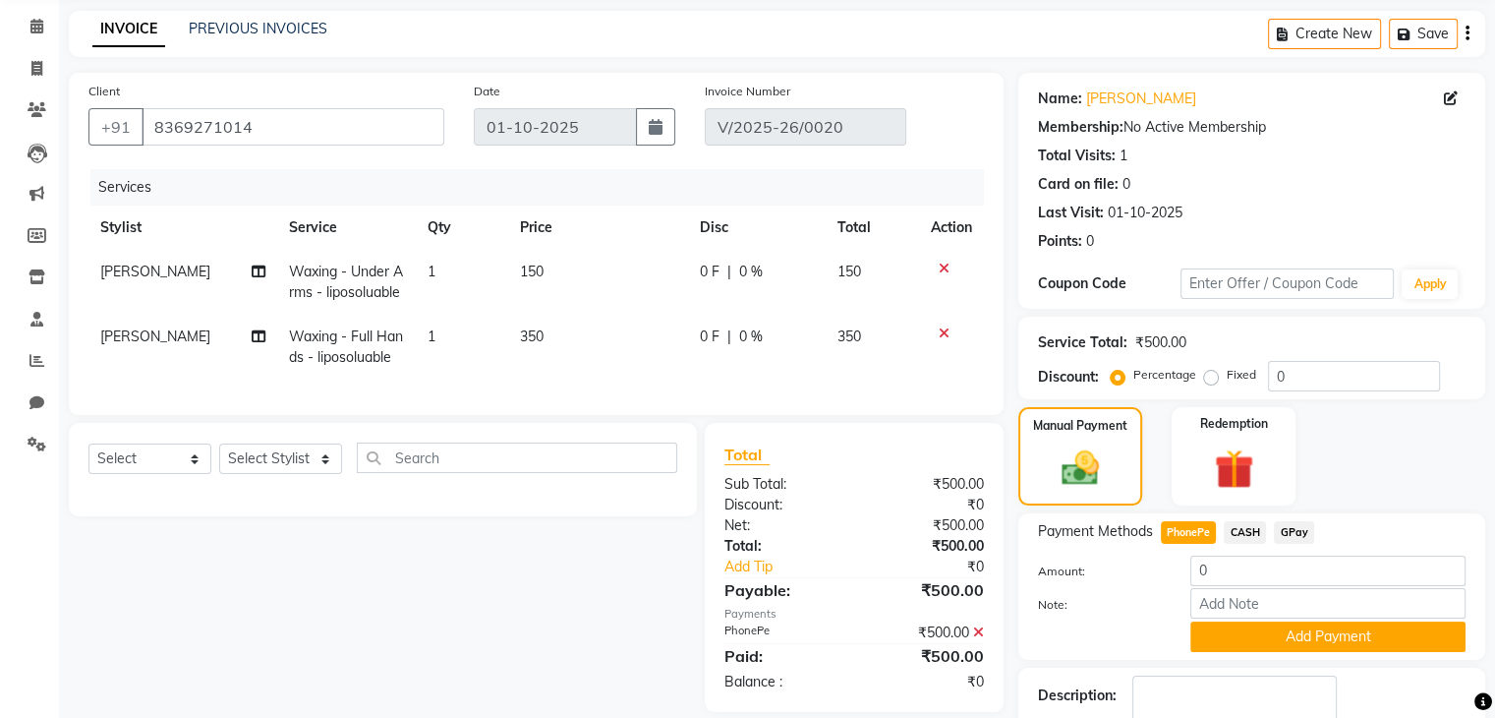
scroll to position [169, 0]
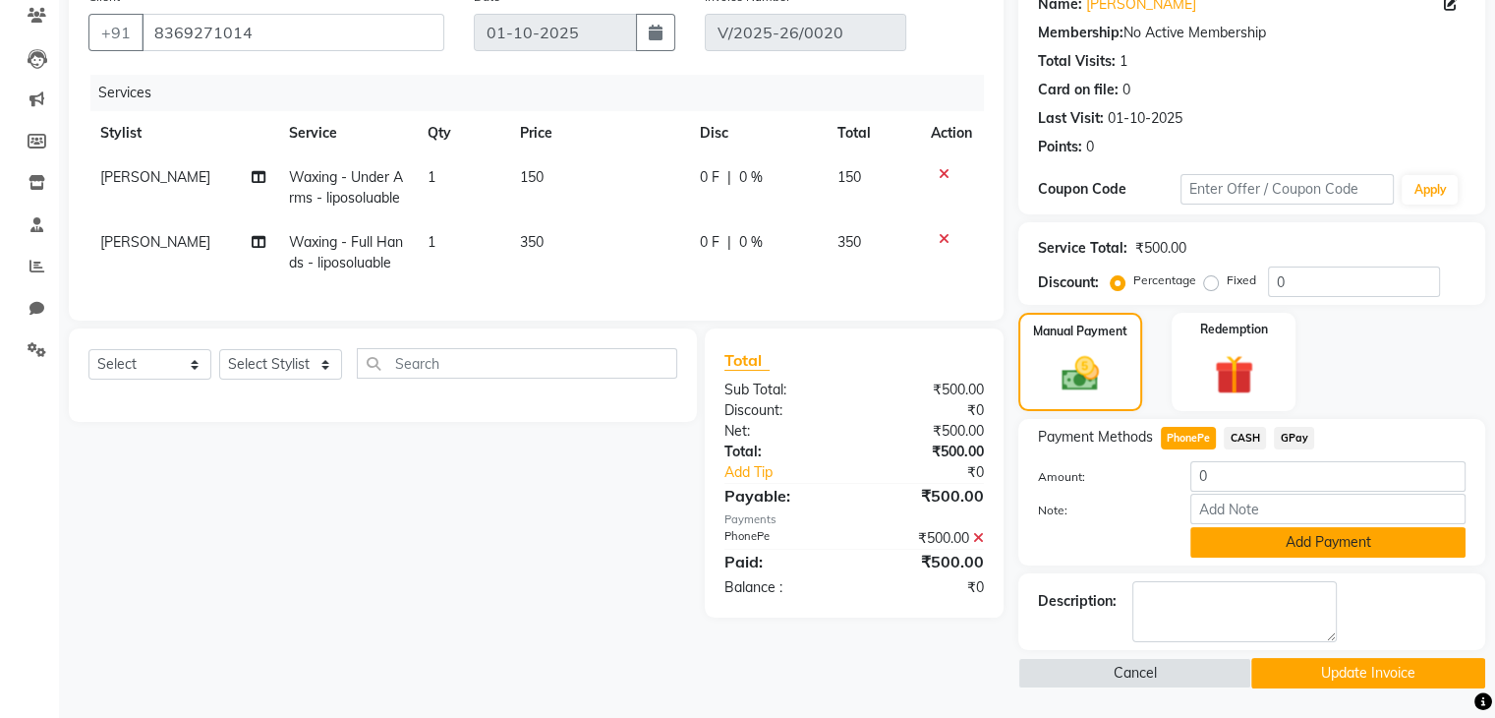
click at [1280, 549] on button "Add Payment" at bounding box center [1327, 542] width 275 height 30
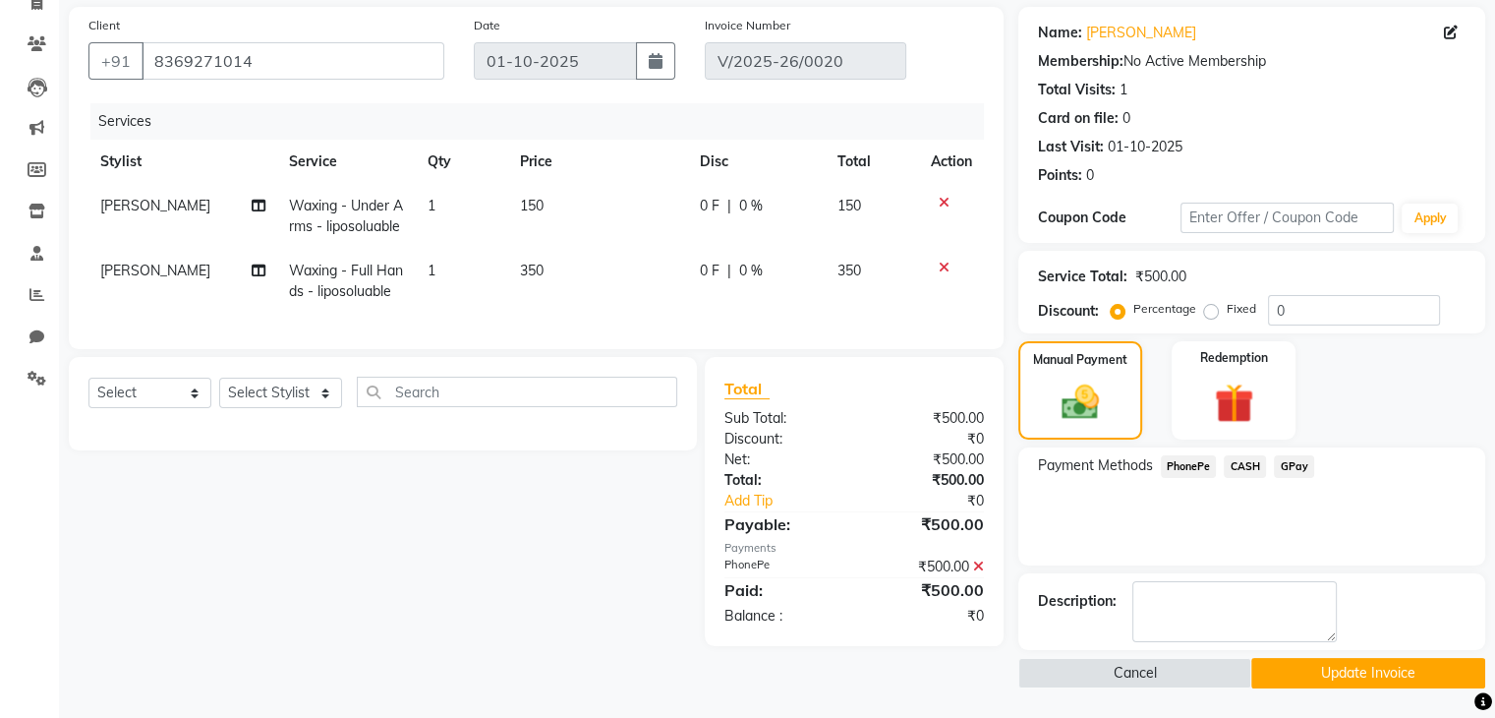
scroll to position [139, 0]
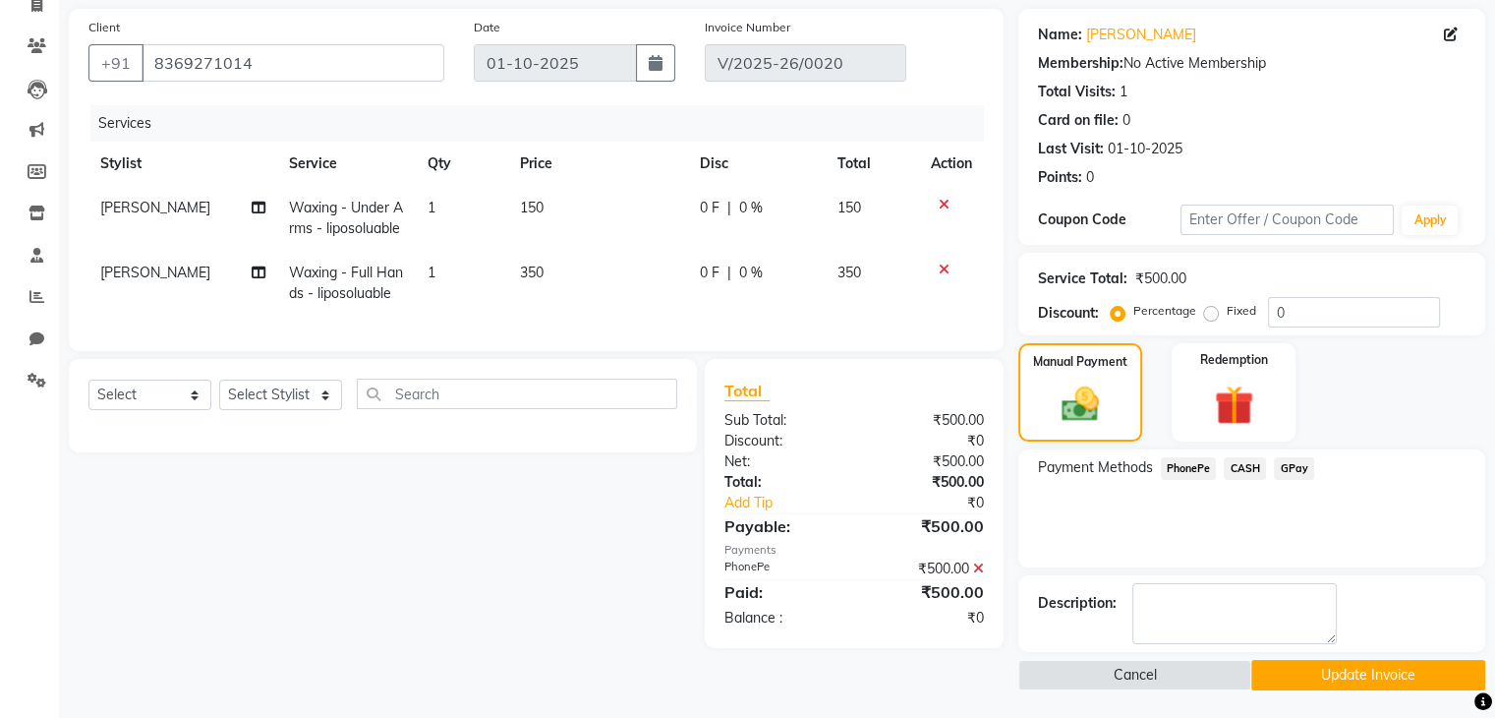
click at [1312, 680] on button "Update Invoice" at bounding box center [1368, 675] width 234 height 30
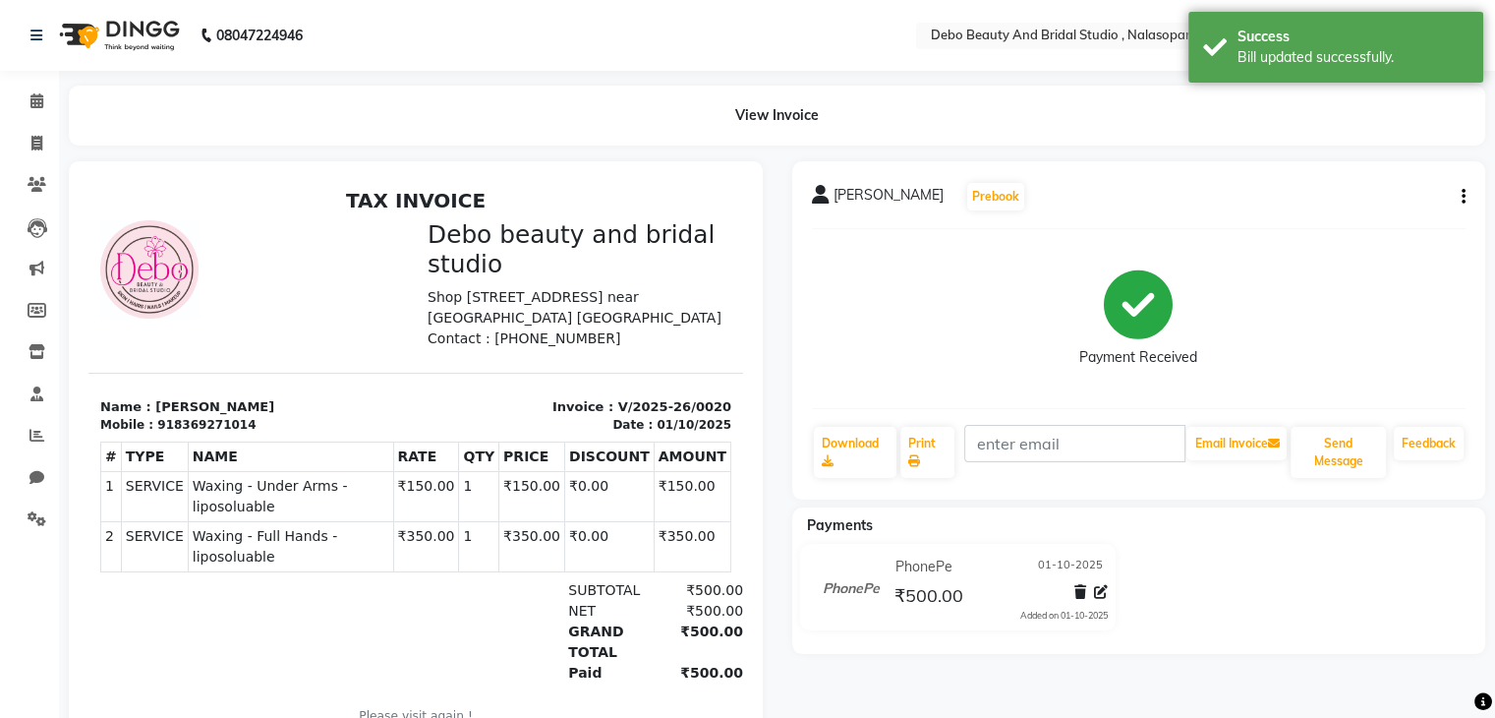
select select "service"
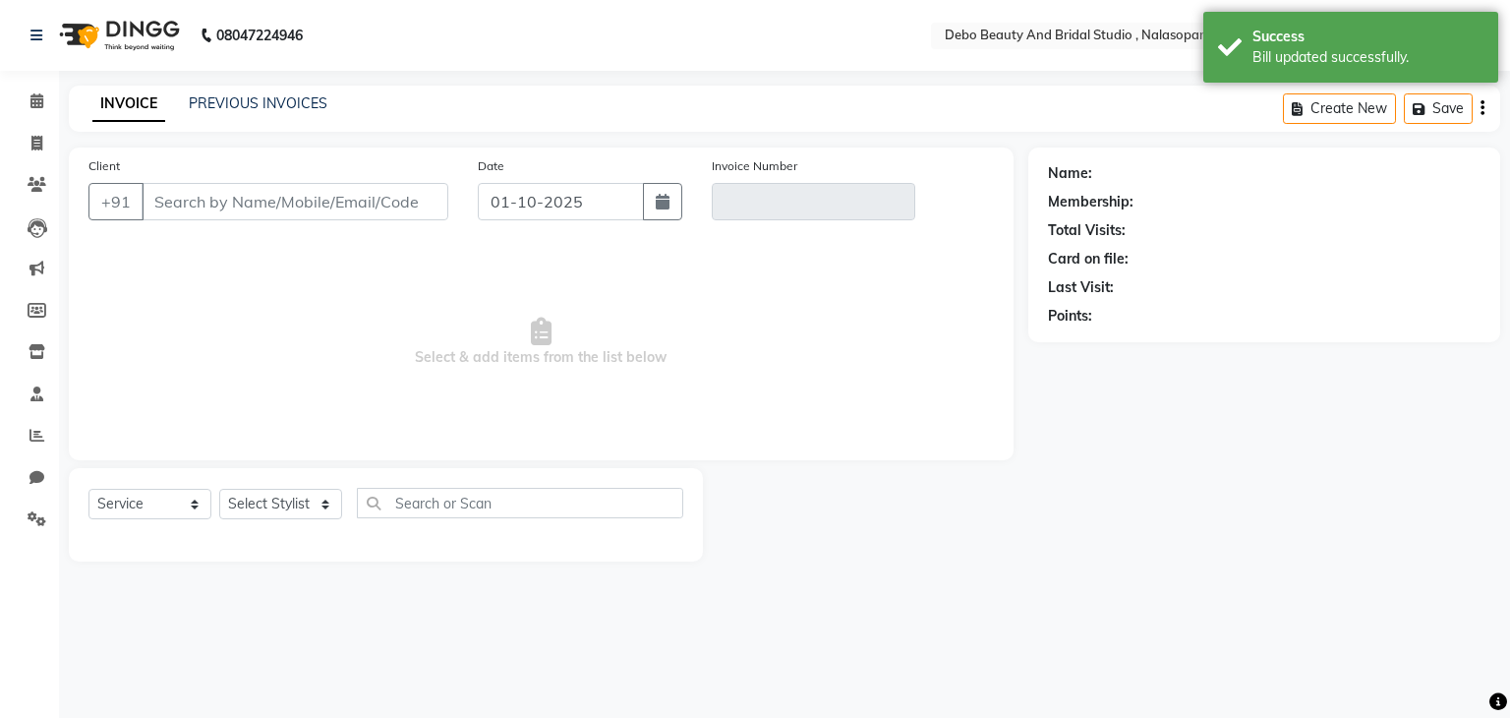
type input "8369271014"
type input "V/2025-26/0020"
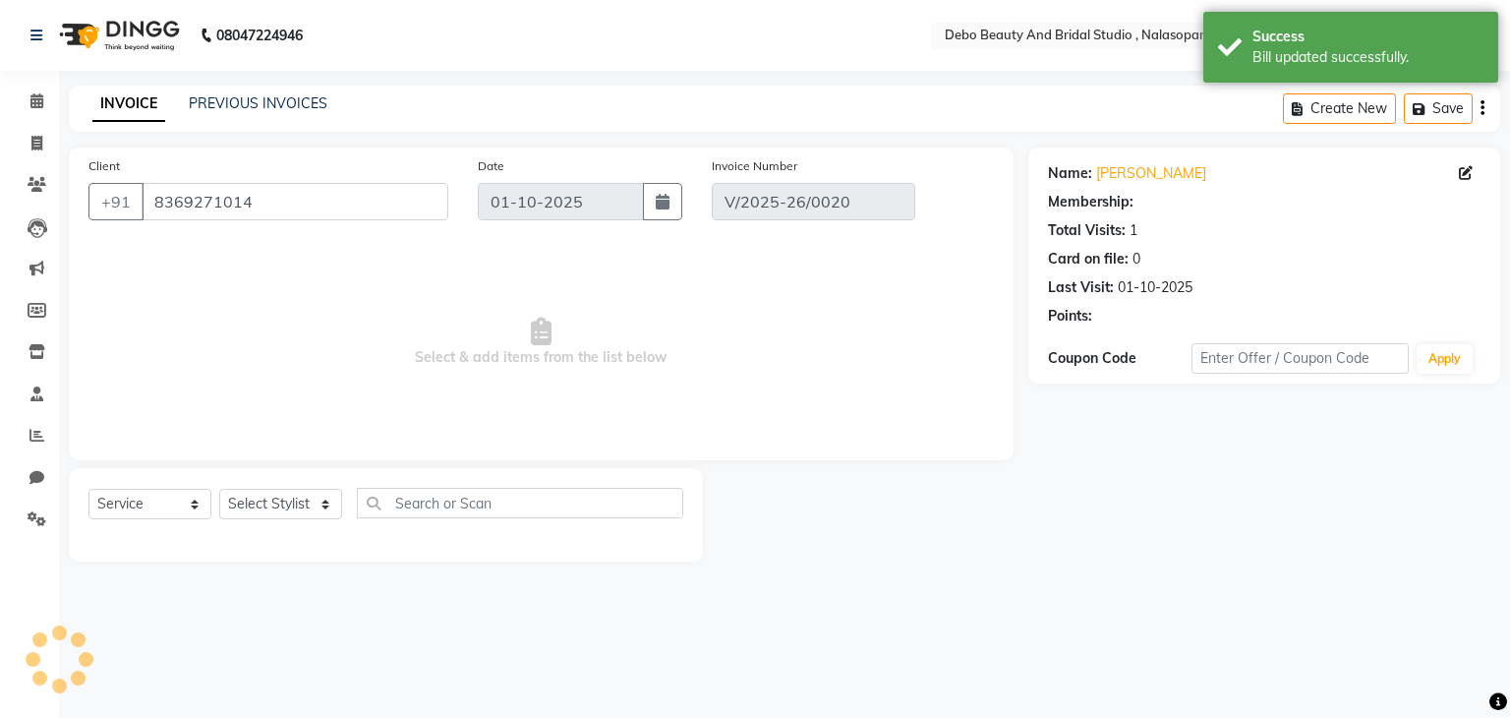
select select "select"
